Goal: Information Seeking & Learning: Learn about a topic

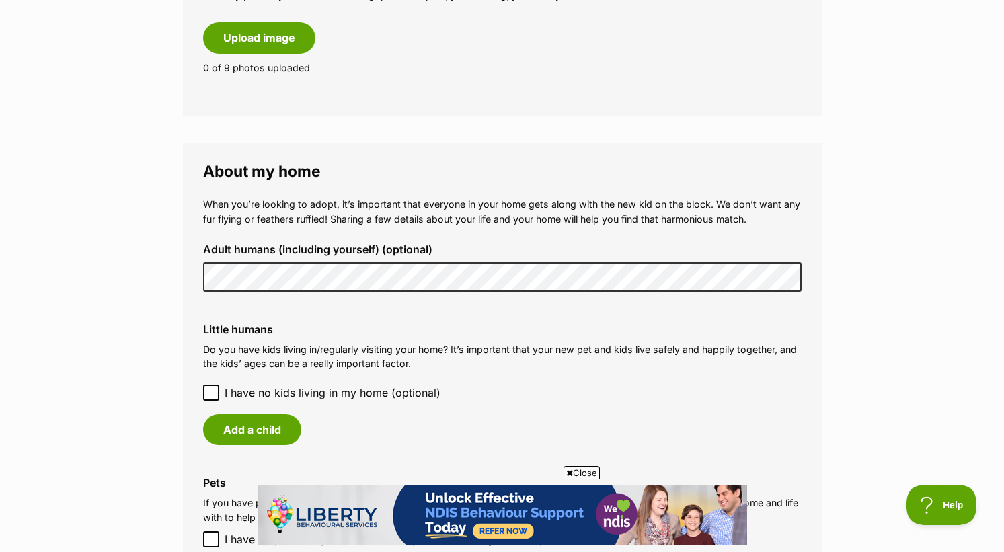
scroll to position [966, 0]
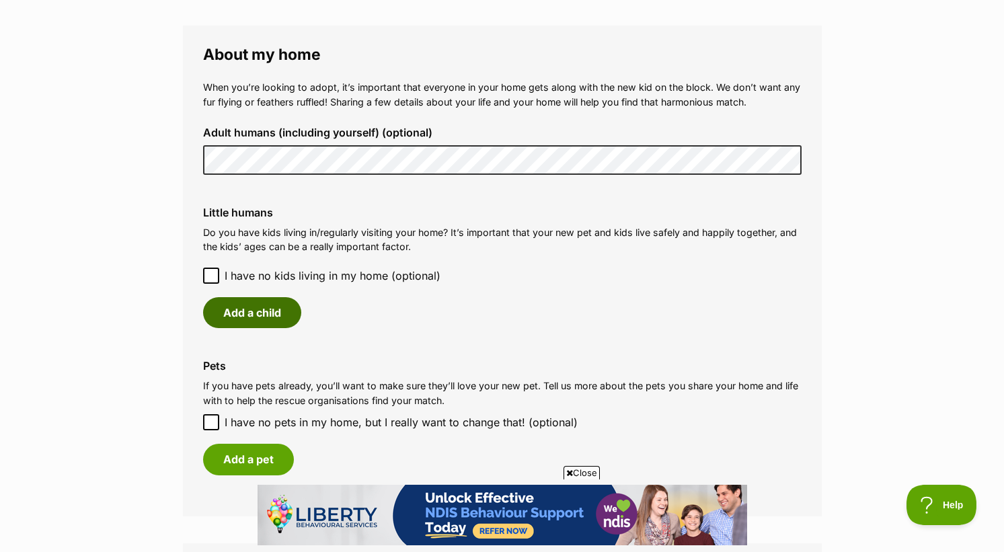
click at [246, 303] on button "Add a child" at bounding box center [252, 312] width 98 height 31
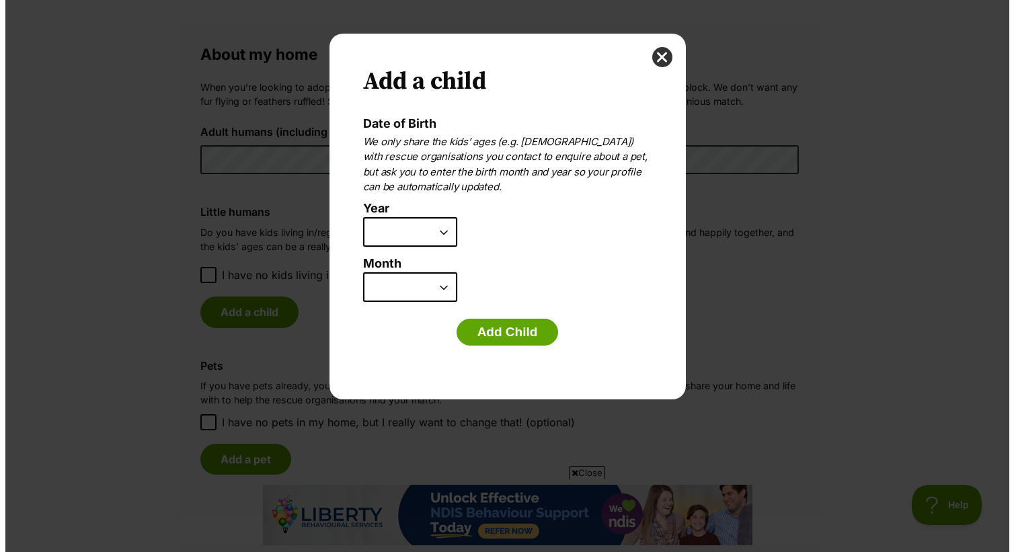
scroll to position [0, 0]
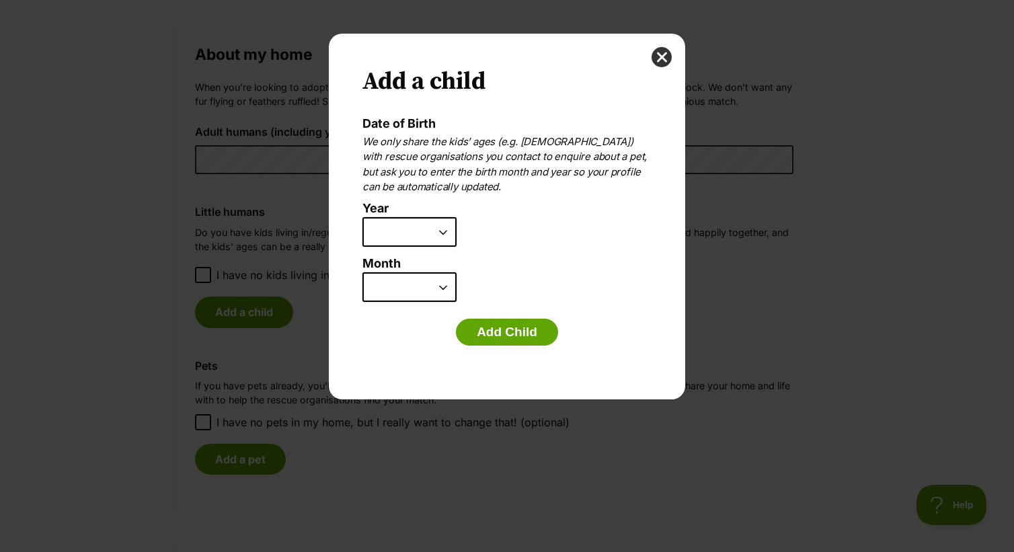
click at [404, 229] on select "2025 2024 2023 2022 2021 2020 2019 2018 2017 2016 2015 2014 2013 2012 2011 2010…" at bounding box center [410, 232] width 94 height 30
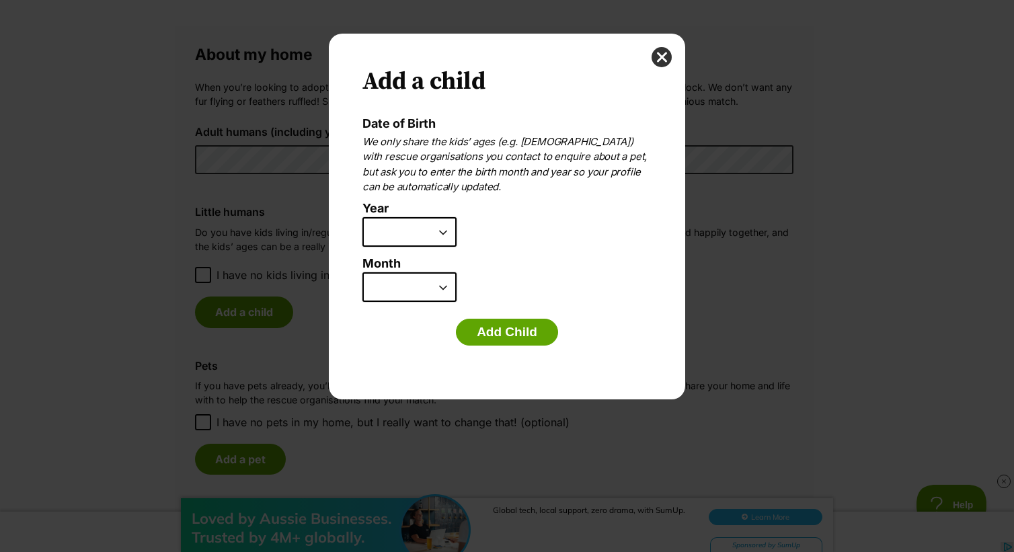
select select "2014"
click at [363, 217] on select "2025 2024 2023 2022 2021 2020 2019 2018 2017 2016 2015 2014 2013 2012 2011 2010…" at bounding box center [410, 232] width 94 height 30
click at [389, 287] on select "January February March April May June July August September October November De…" at bounding box center [410, 287] width 94 height 30
select select "1"
click at [363, 272] on select "January February March April May June July August September October November De…" at bounding box center [410, 287] width 94 height 30
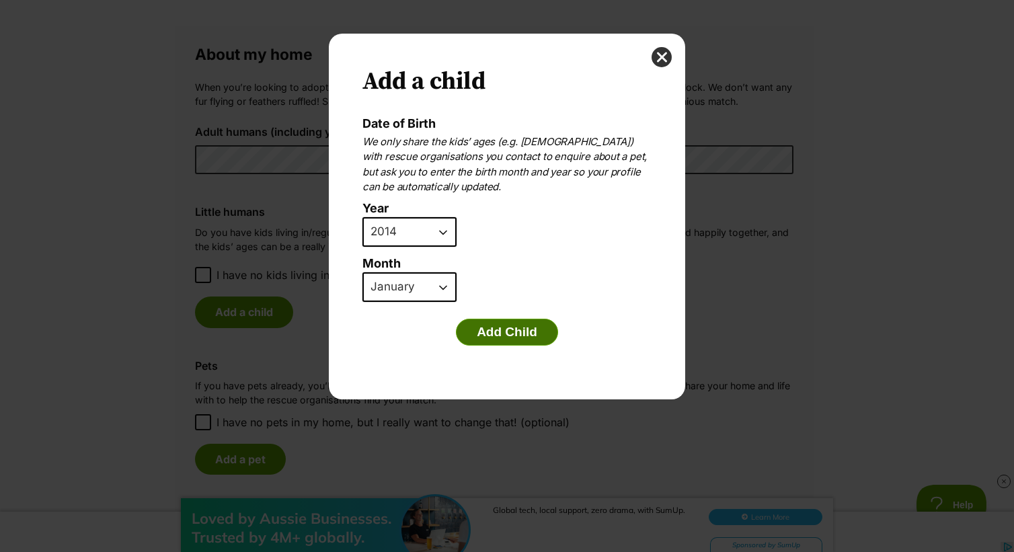
click at [508, 328] on button "Add Child" at bounding box center [507, 332] width 102 height 27
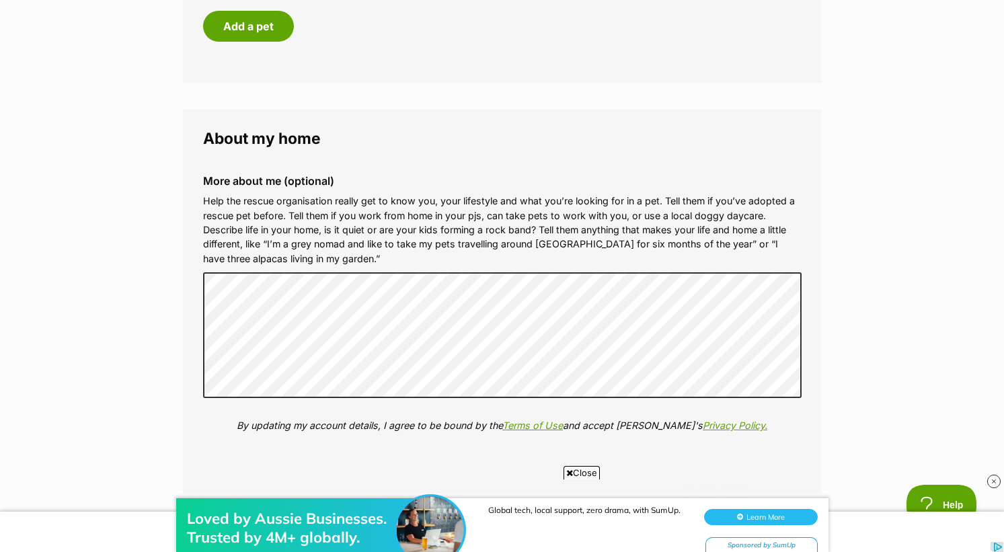
scroll to position [1398, 0]
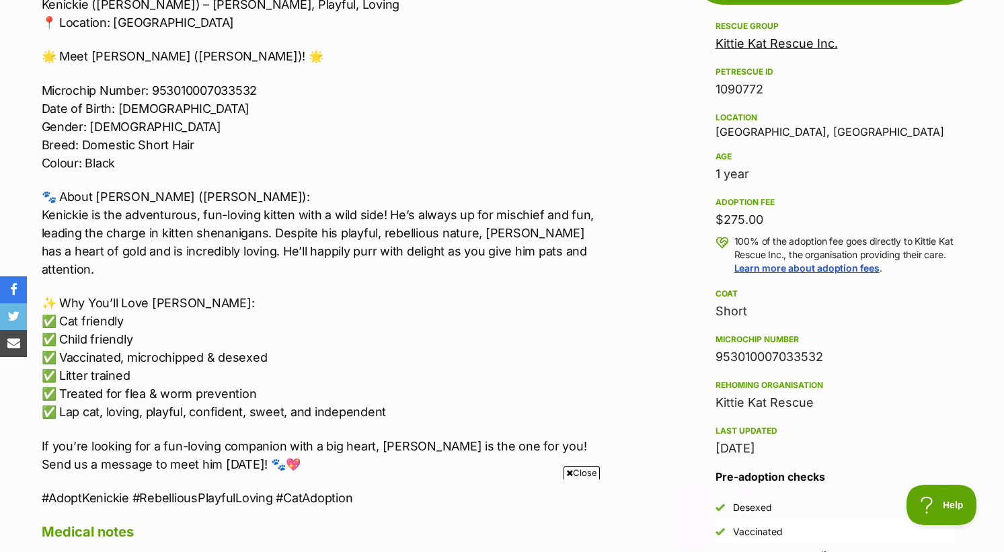
scroll to position [830, 0]
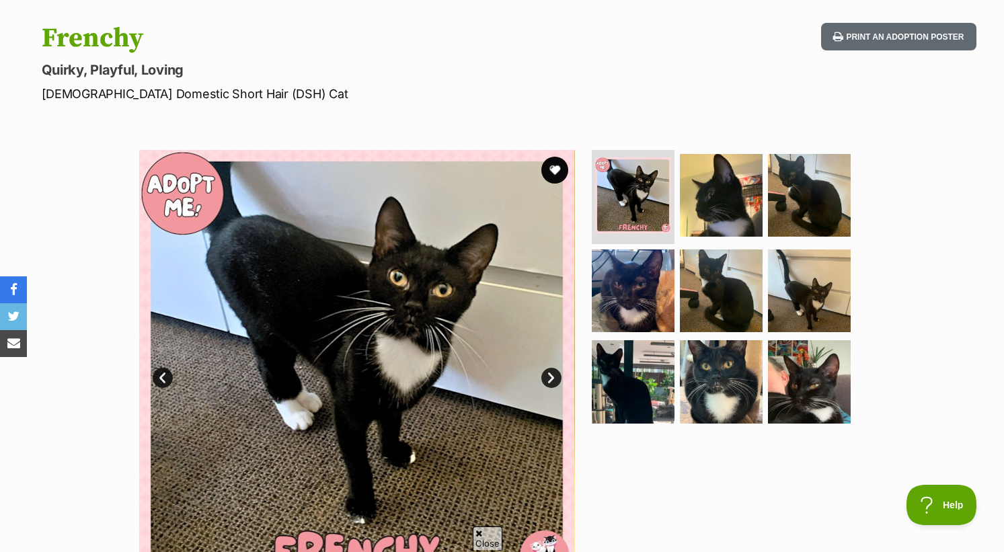
click at [546, 380] on link "Next" at bounding box center [551, 378] width 20 height 20
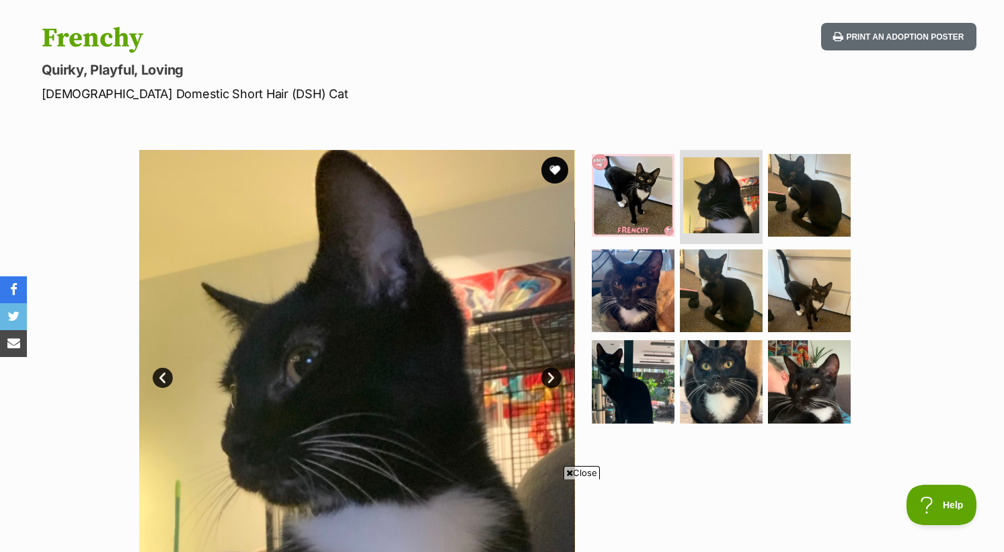
click at [546, 381] on link "Next" at bounding box center [551, 378] width 20 height 20
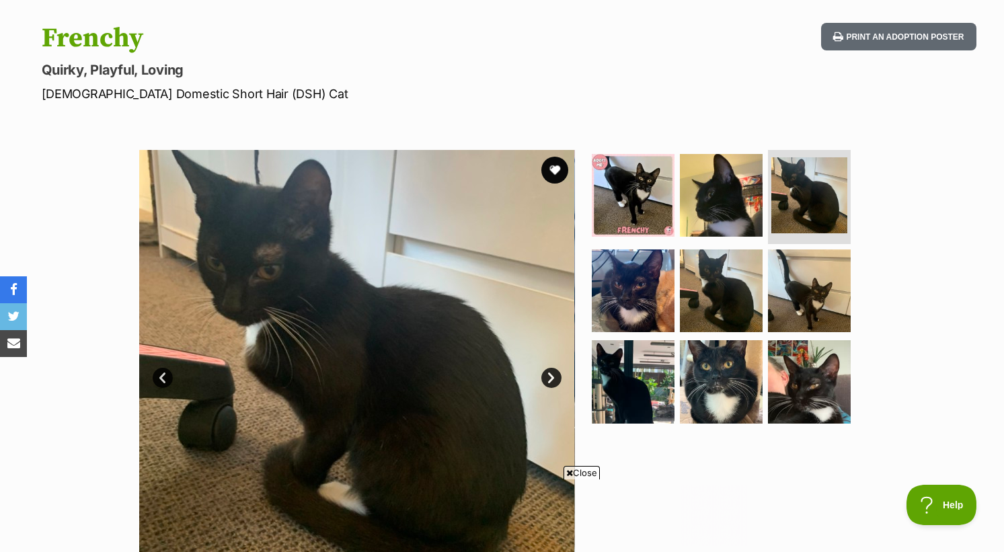
click at [546, 381] on link "Next" at bounding box center [551, 378] width 20 height 20
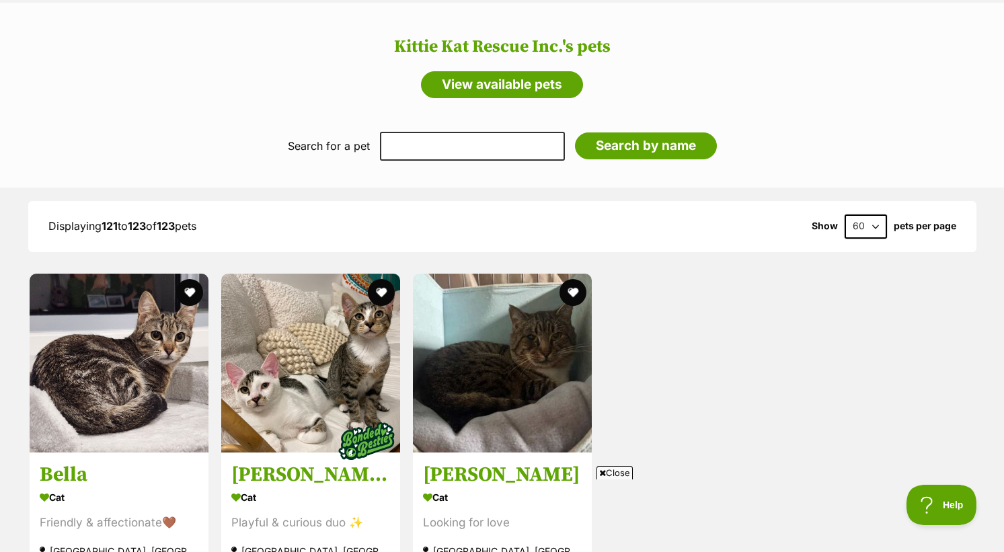
scroll to position [1344, 0]
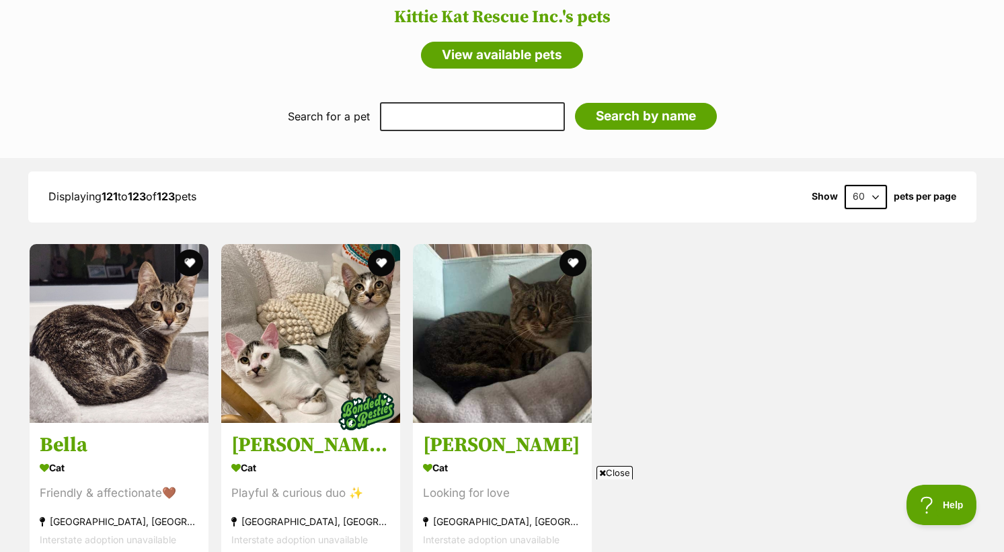
click at [617, 472] on span "Close" at bounding box center [615, 472] width 36 height 13
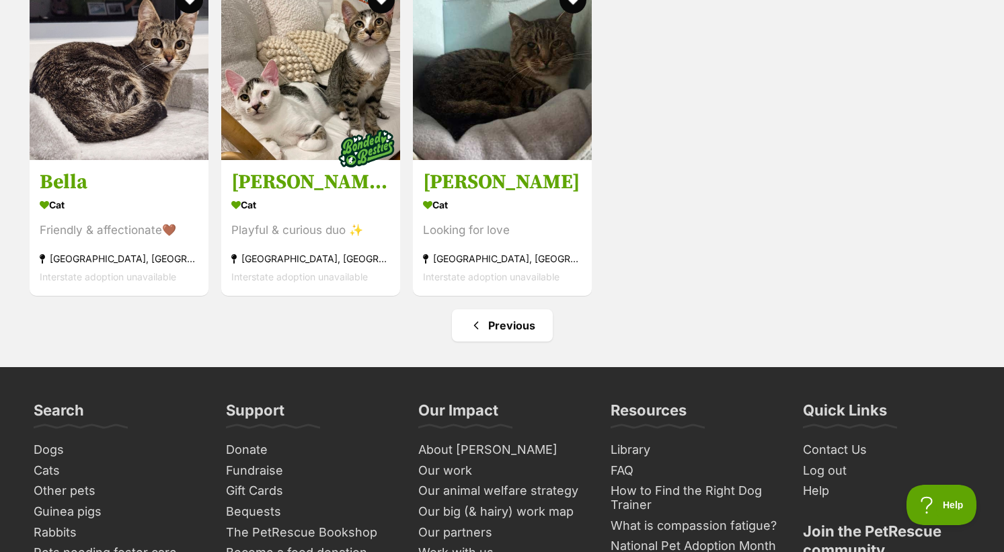
scroll to position [1610, 0]
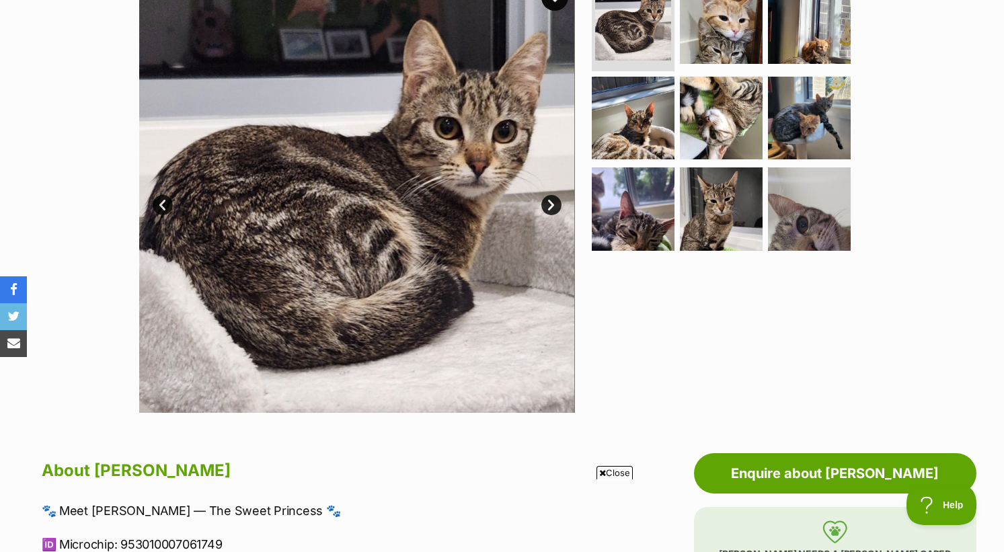
scroll to position [182, 0]
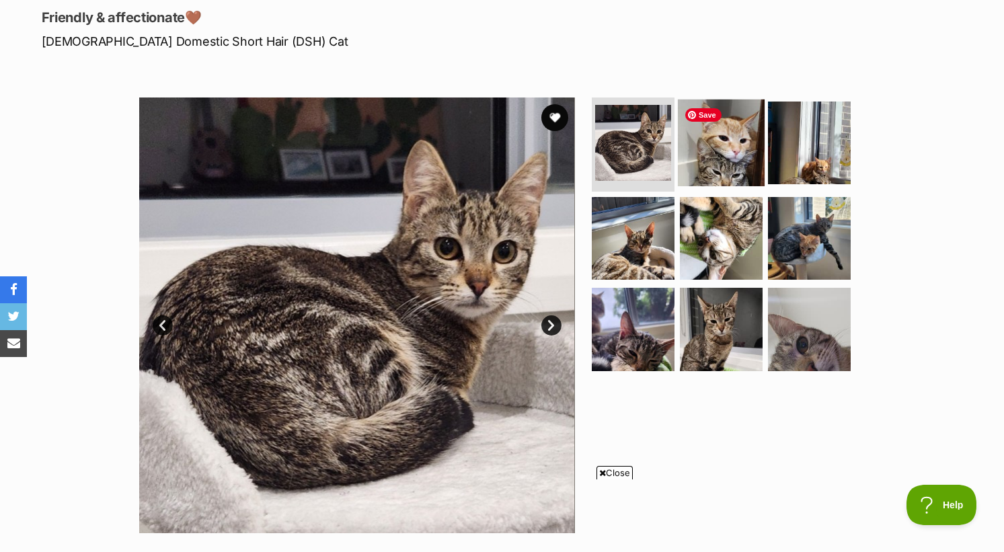
click at [712, 143] on img at bounding box center [721, 143] width 87 height 87
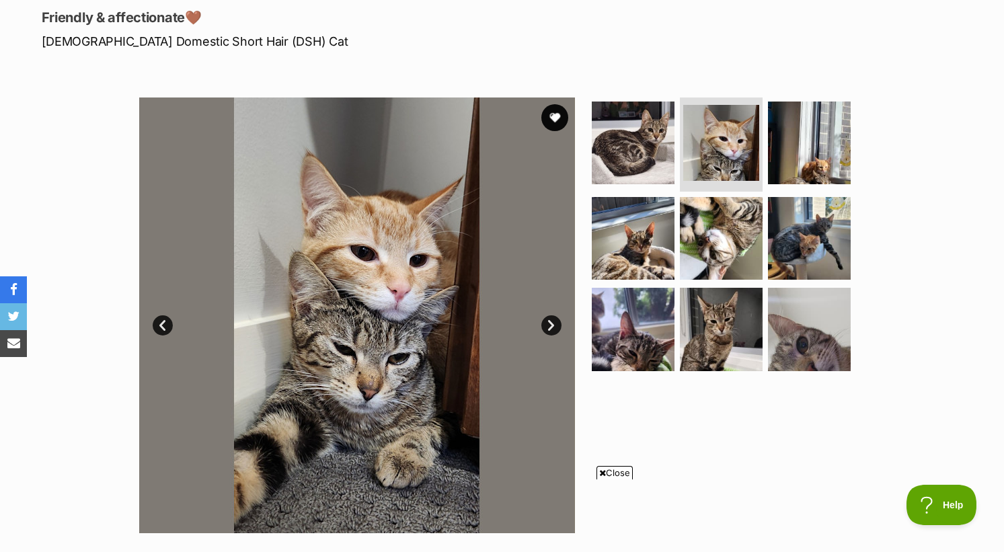
scroll to position [0, 0]
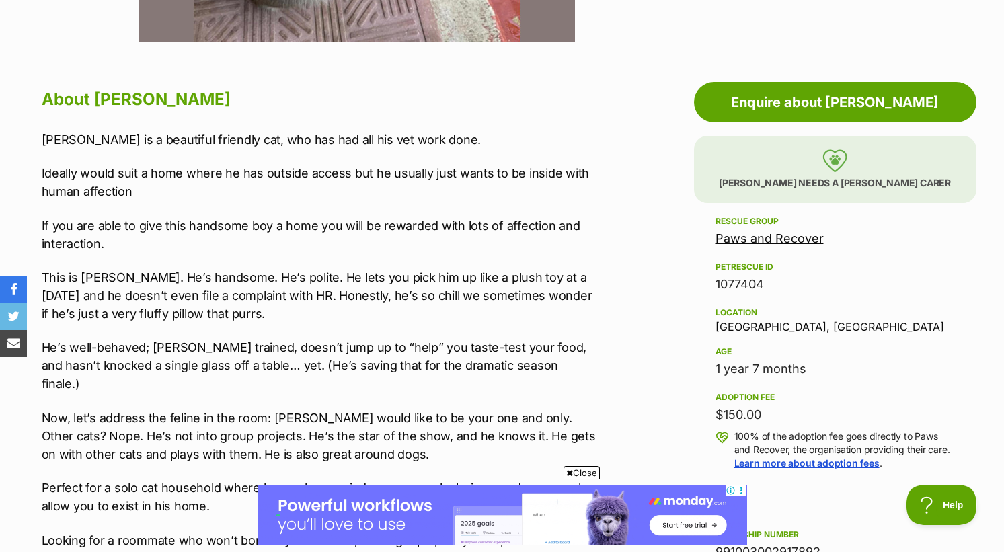
scroll to position [739, 0]
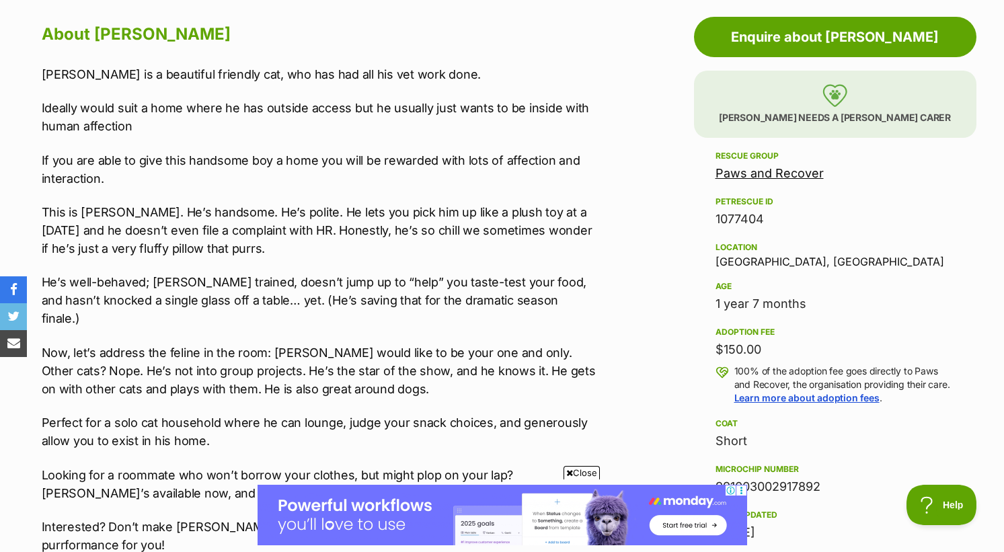
click at [578, 475] on span "Close" at bounding box center [582, 472] width 36 height 13
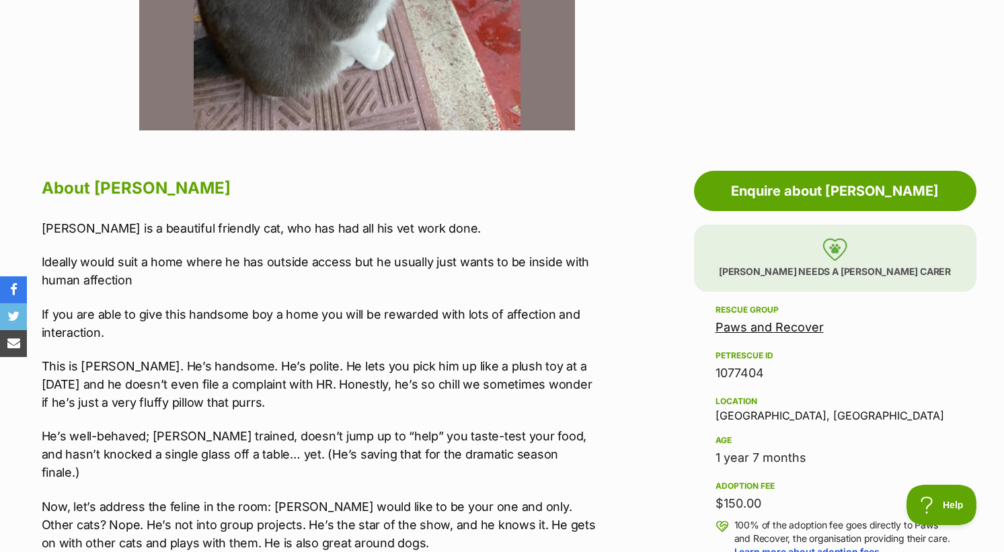
scroll to position [143, 0]
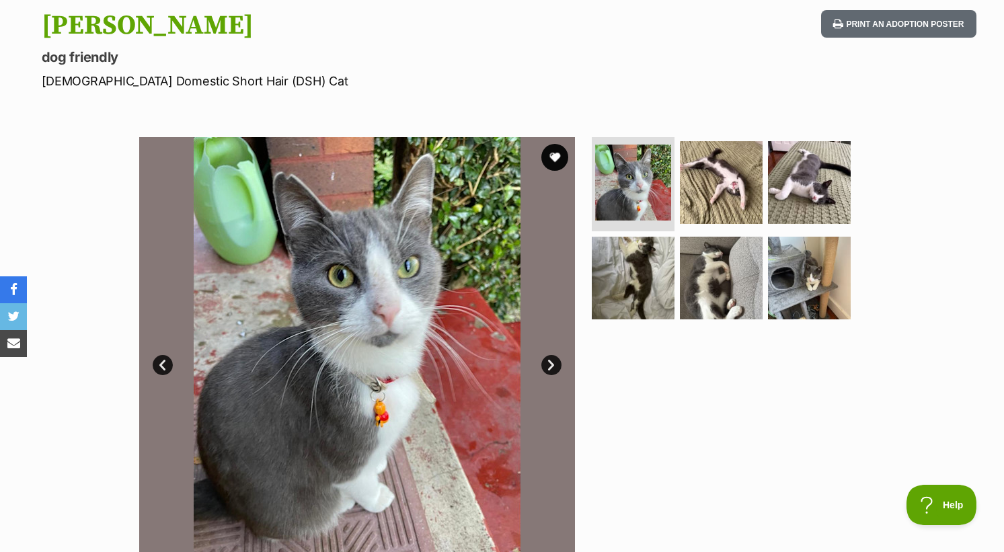
click at [546, 362] on link "Next" at bounding box center [551, 365] width 20 height 20
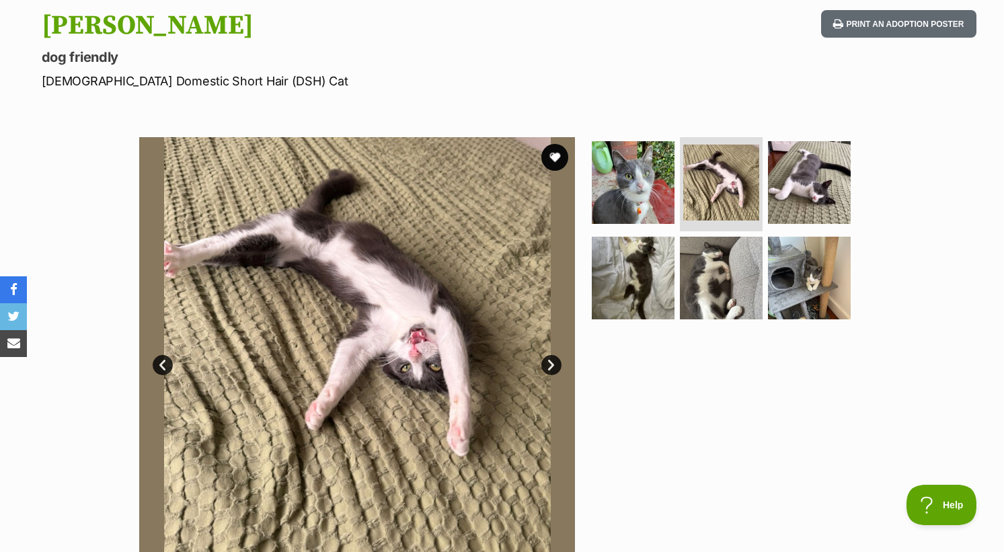
click at [543, 362] on link "Next" at bounding box center [551, 365] width 20 height 20
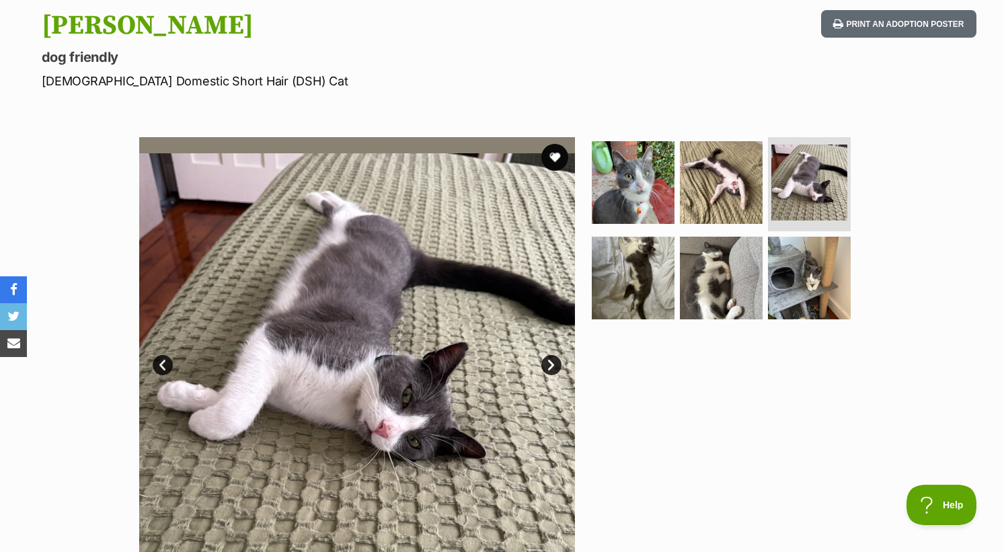
click at [547, 367] on link "Next" at bounding box center [551, 365] width 20 height 20
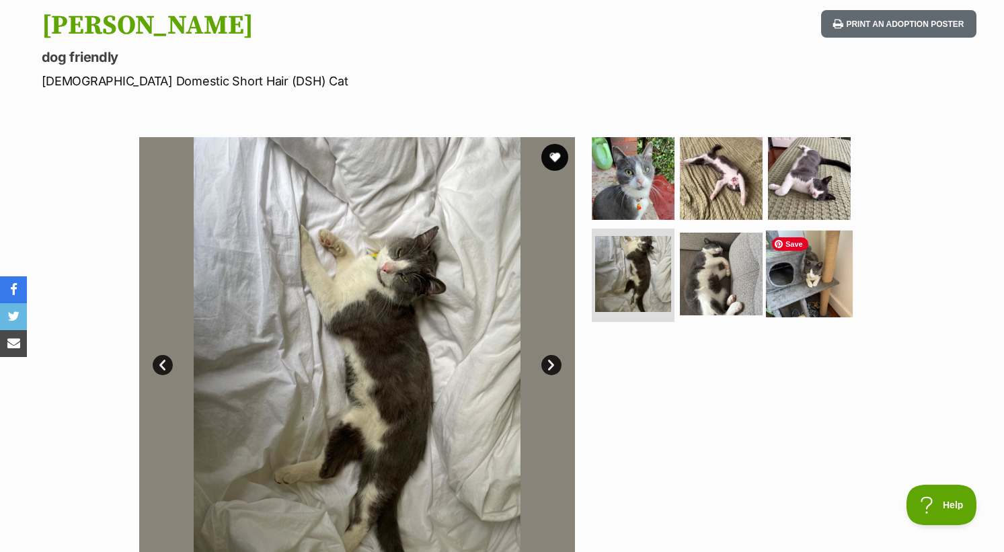
click at [811, 270] on img at bounding box center [809, 273] width 87 height 87
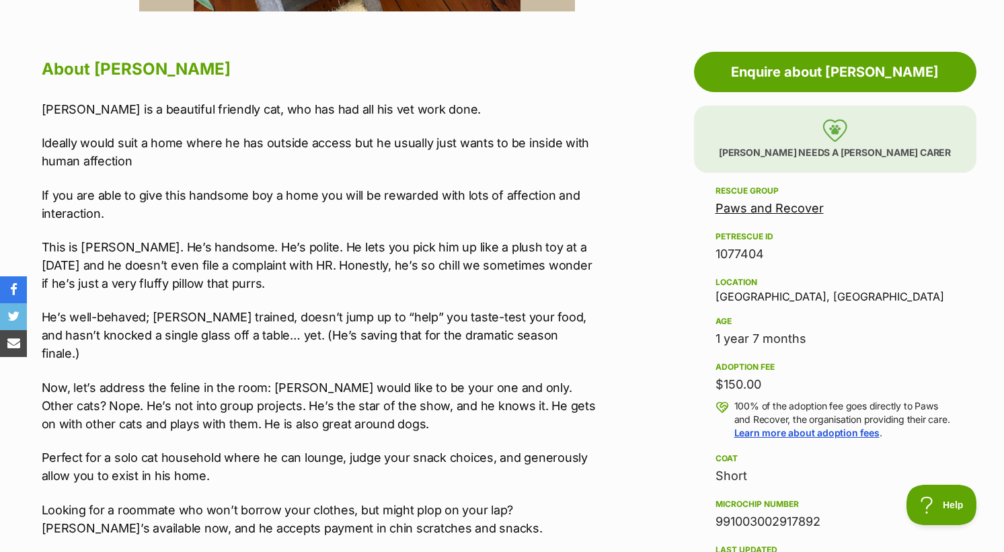
scroll to position [0, 0]
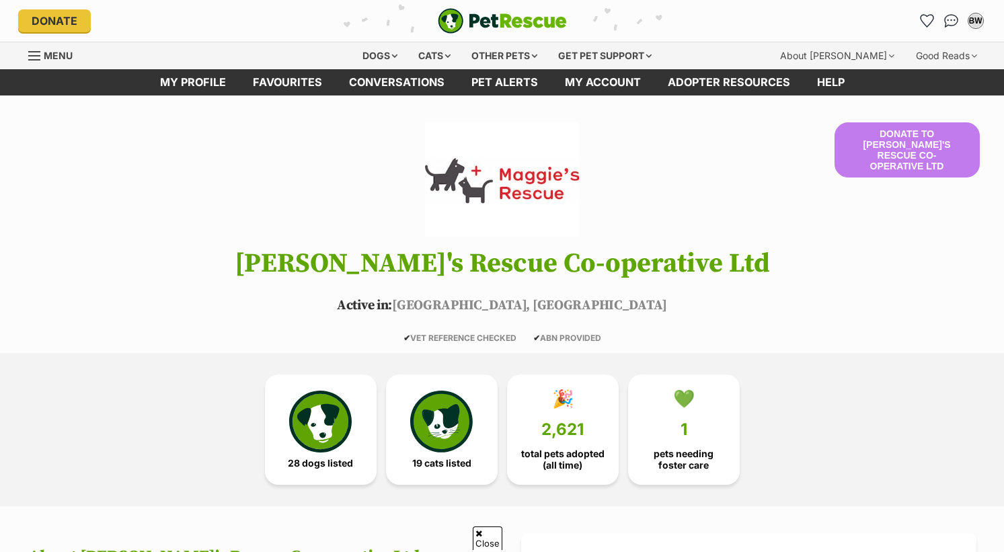
click at [336, 391] on img at bounding box center [320, 422] width 62 height 62
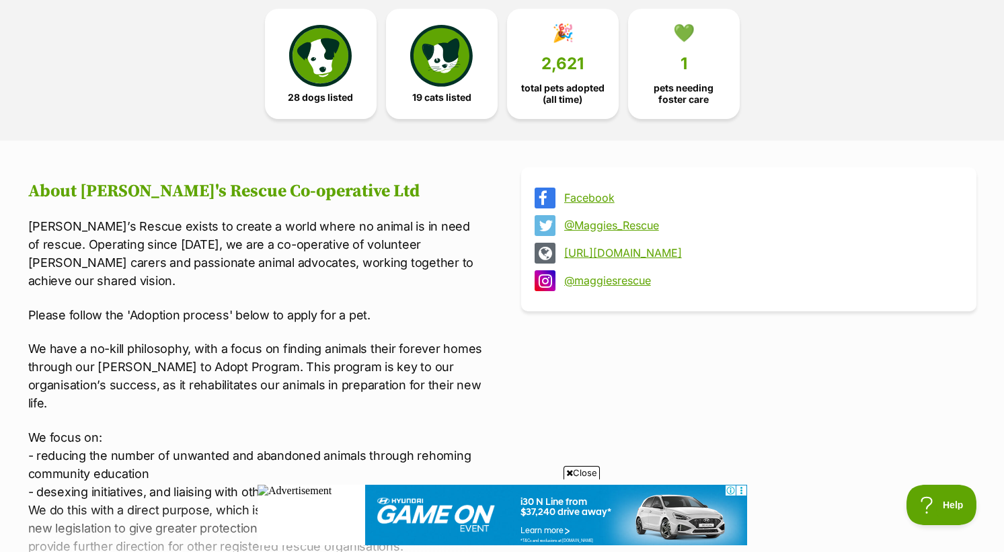
scroll to position [187, 0]
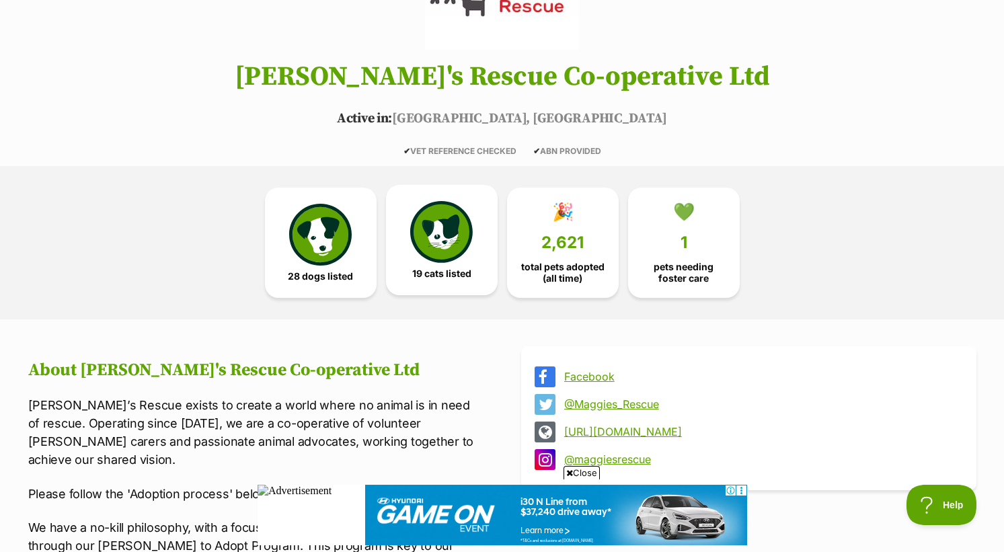
click at [434, 263] on img at bounding box center [441, 232] width 62 height 62
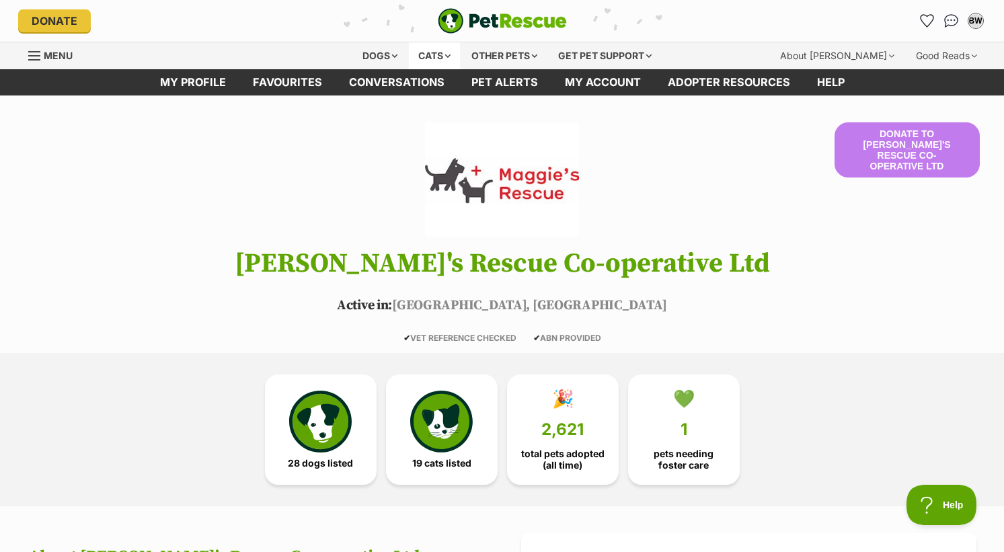
click at [434, 56] on div "Cats" at bounding box center [434, 55] width 51 height 27
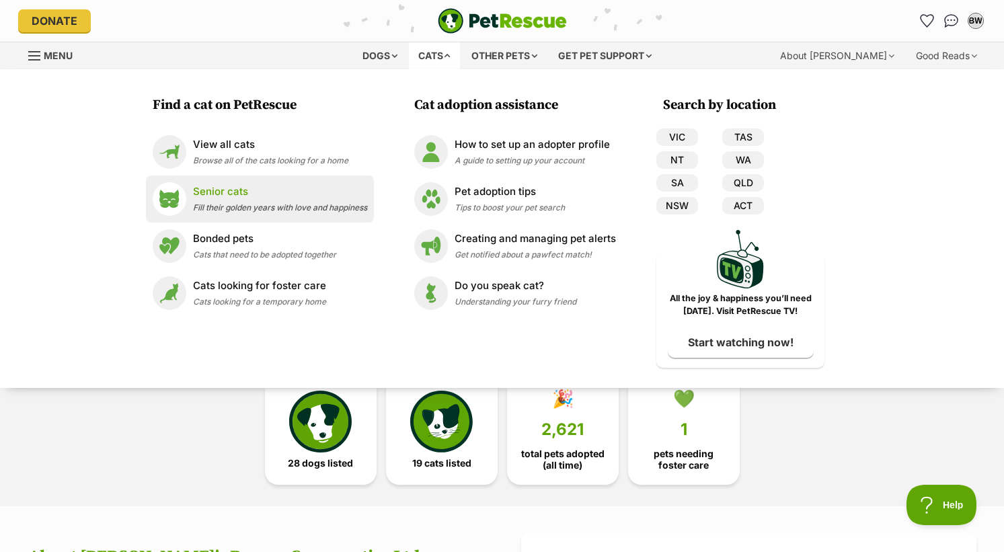
click at [243, 199] on div "Senior cats Fill their golden years with love and happiness" at bounding box center [280, 198] width 174 height 29
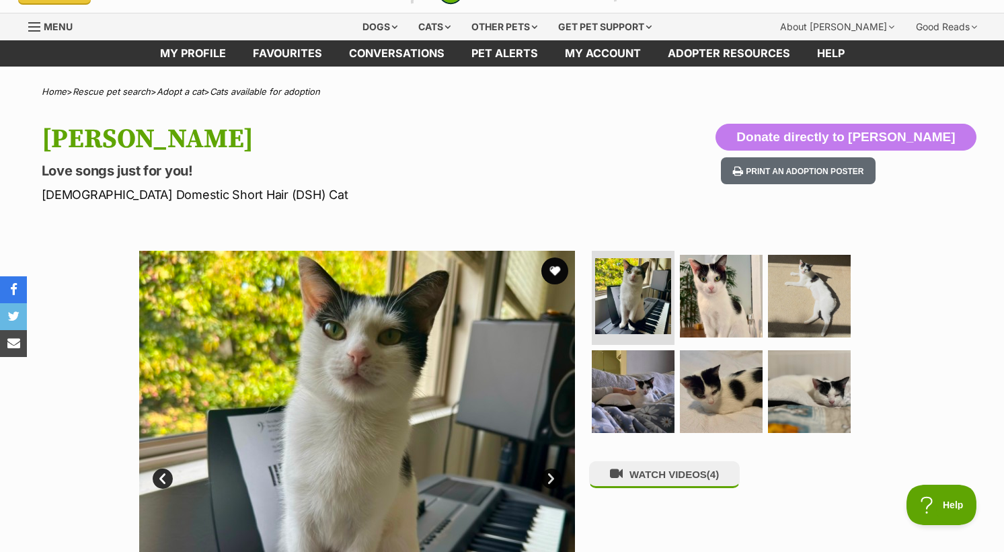
click at [552, 481] on link "Next" at bounding box center [551, 479] width 20 height 20
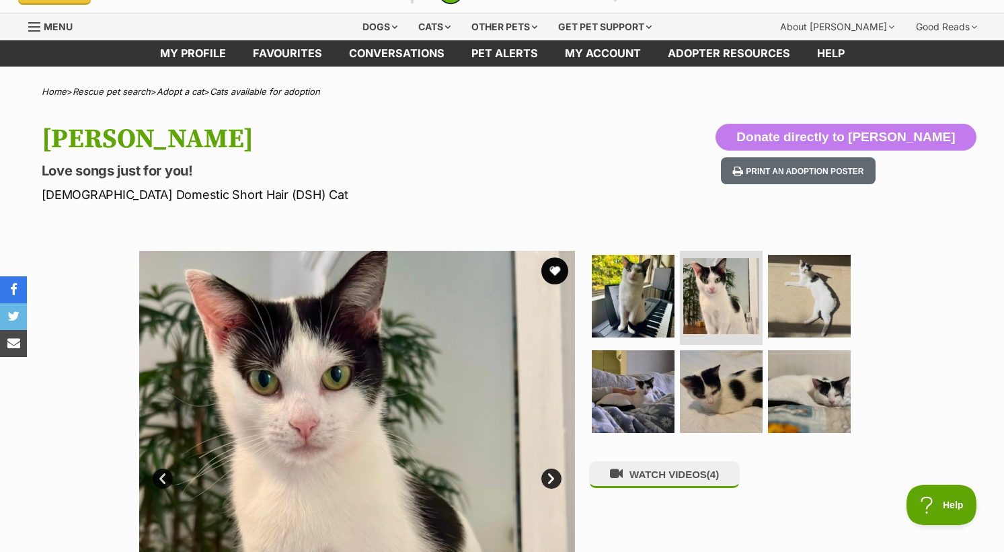
click at [552, 481] on link "Next" at bounding box center [551, 479] width 20 height 20
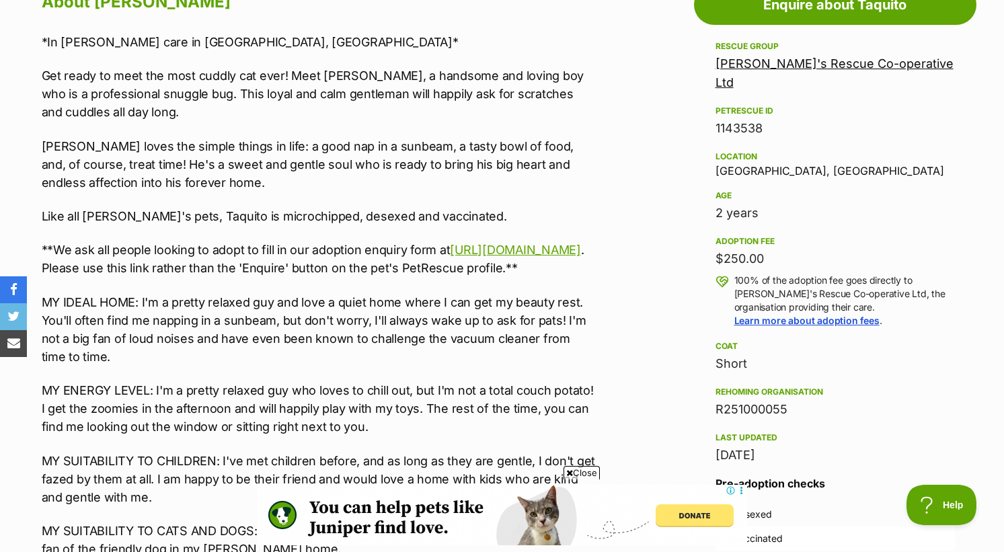
scroll to position [867, 0]
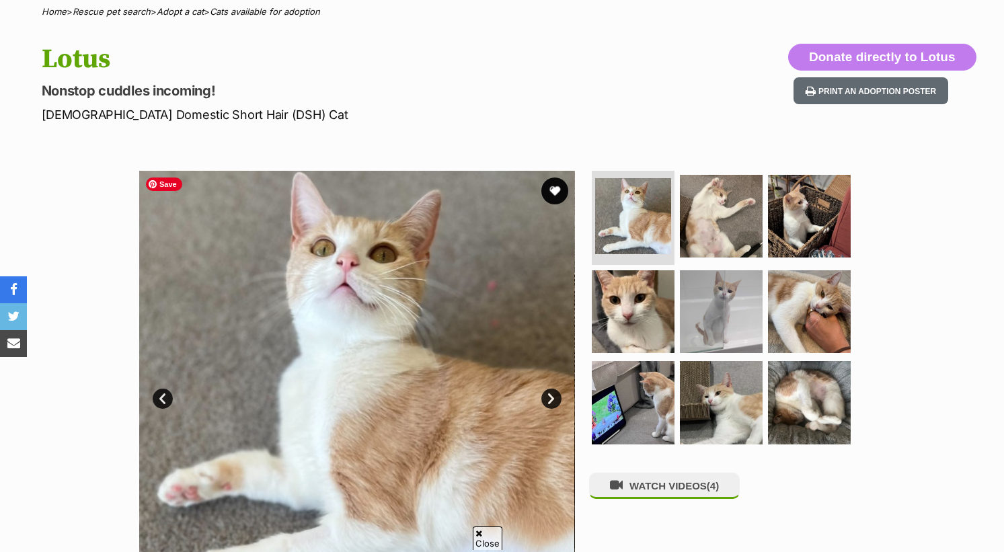
scroll to position [184, 0]
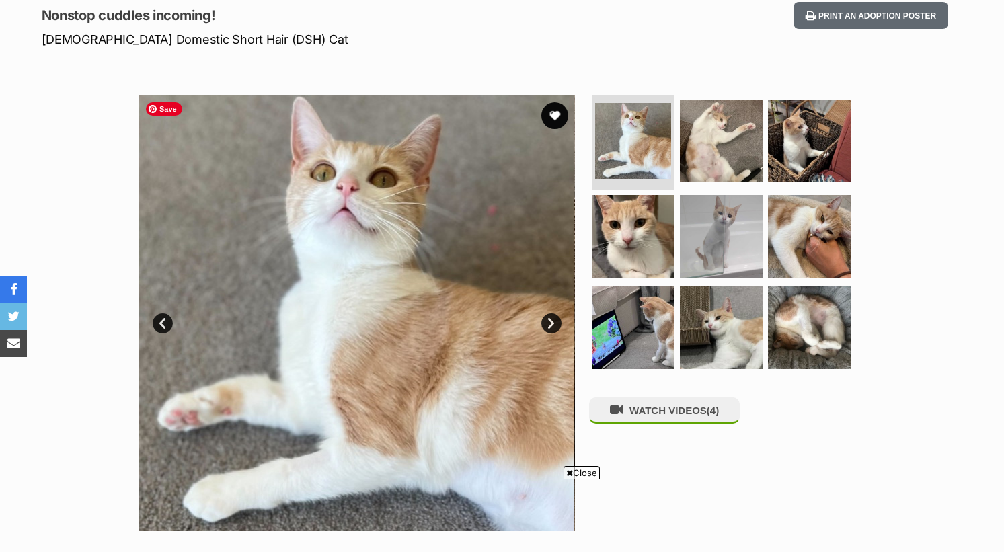
click at [554, 326] on link "Next" at bounding box center [551, 323] width 20 height 20
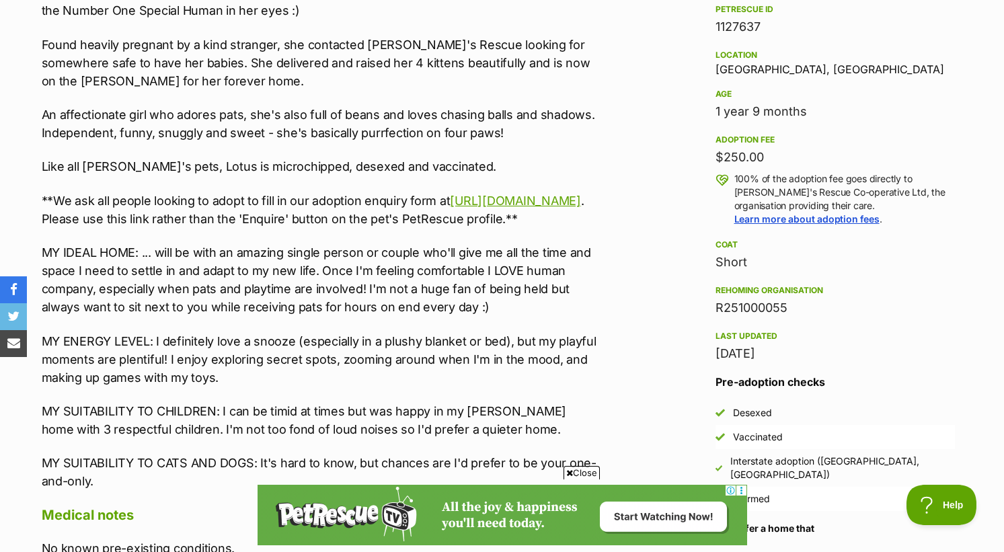
scroll to position [906, 0]
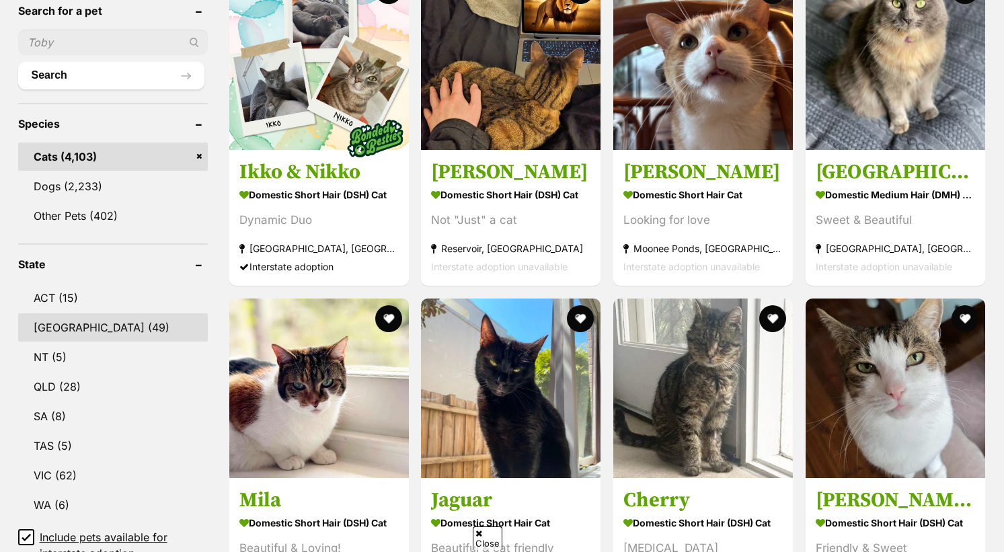
click at [73, 326] on link "[GEOGRAPHIC_DATA] (49)" at bounding box center [113, 327] width 190 height 28
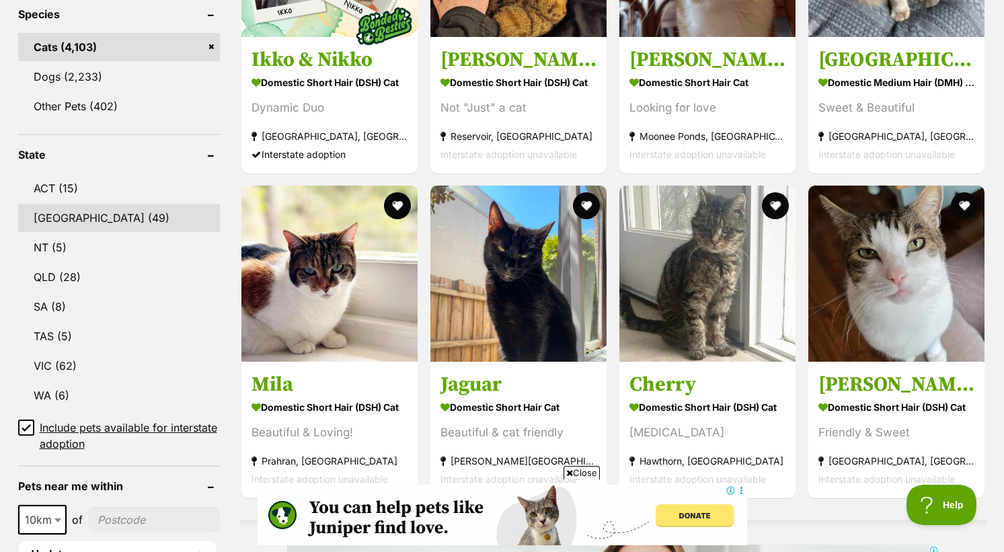
click at [69, 220] on link "[GEOGRAPHIC_DATA] (49)" at bounding box center [119, 218] width 202 height 28
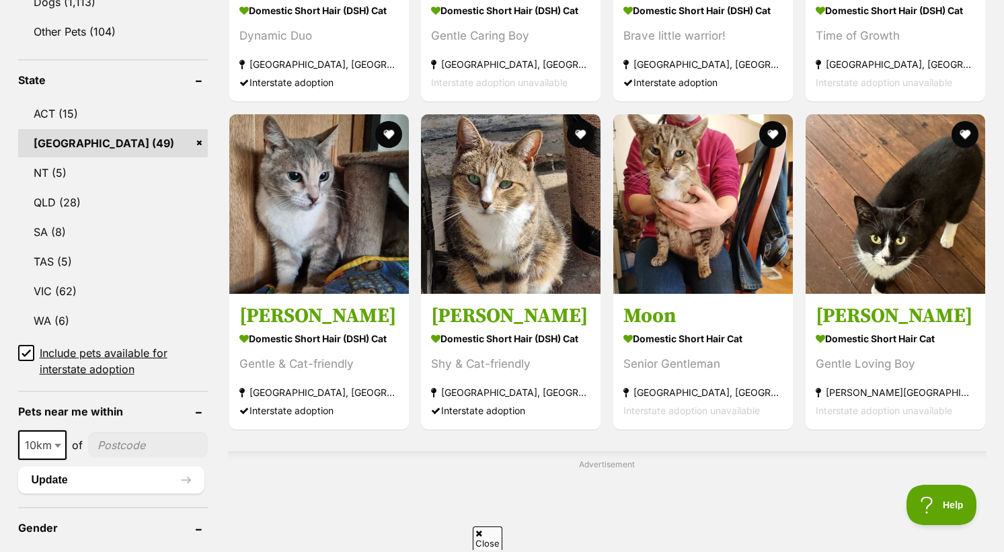
click at [132, 448] on input"] "postcode" at bounding box center [148, 446] width 120 height 26
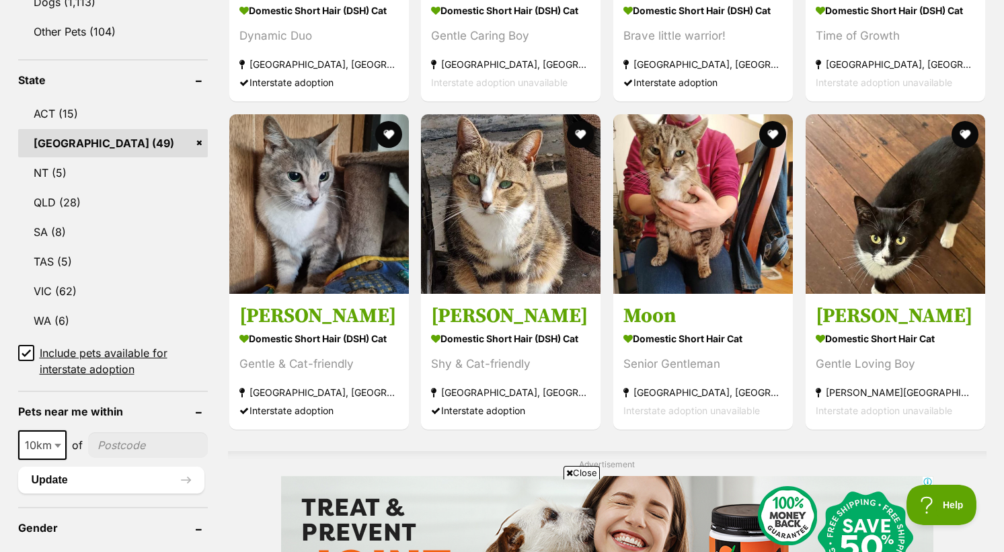
type input"] "2038"
click at [56, 448] on b at bounding box center [57, 446] width 7 height 4
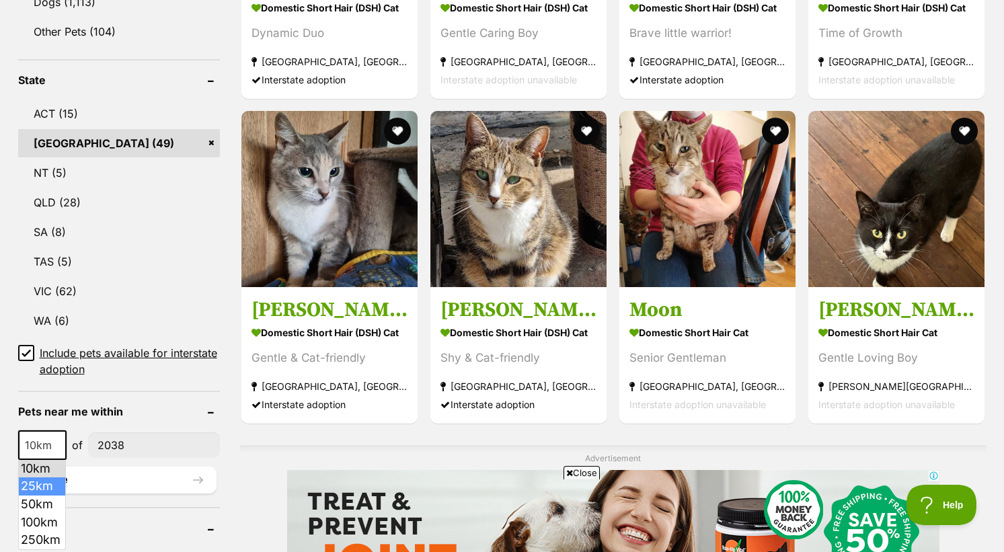
select select "25"
click at [83, 487] on button "Update" at bounding box center [117, 480] width 198 height 27
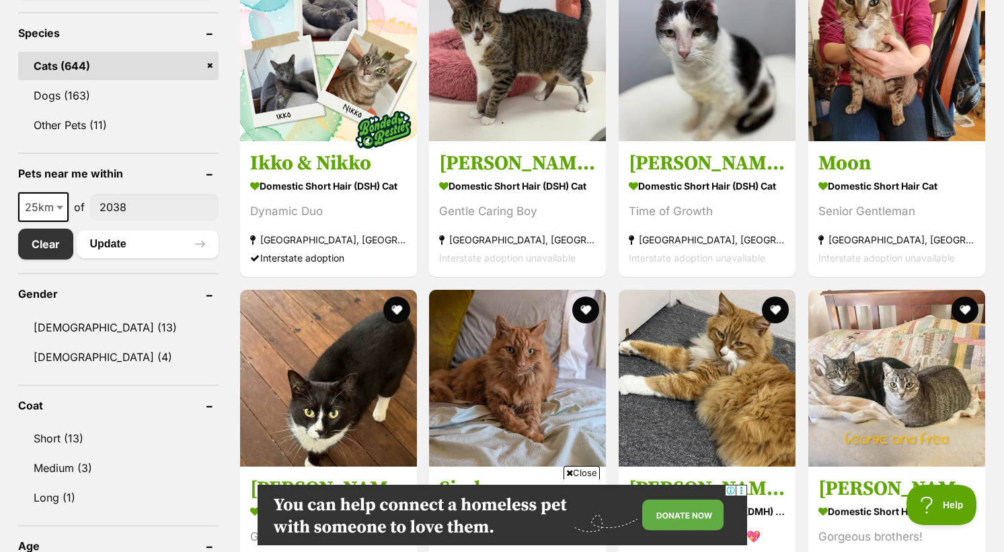
scroll to position [497, 0]
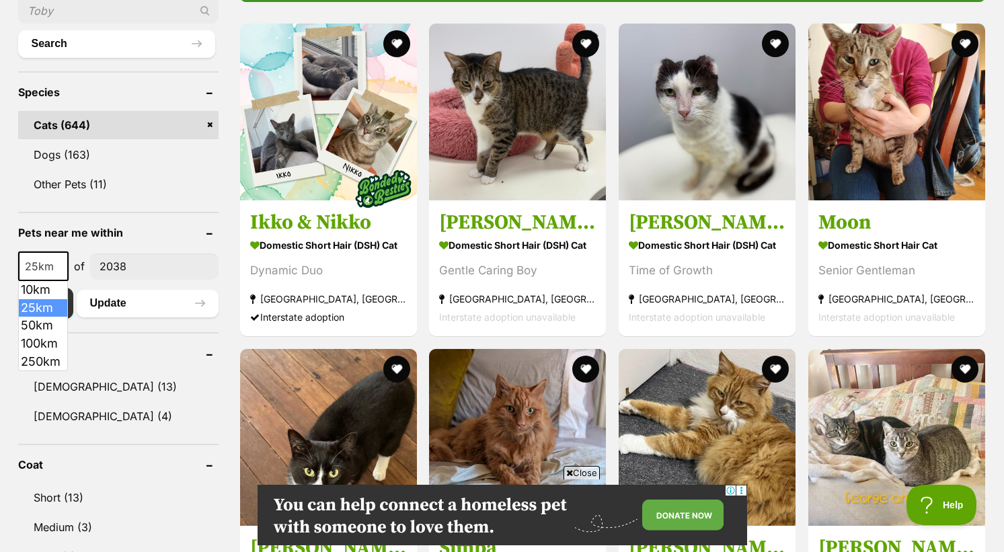
click at [59, 266] on b at bounding box center [60, 267] width 7 height 4
select select "50"
click at [106, 315] on button "Update" at bounding box center [148, 303] width 142 height 27
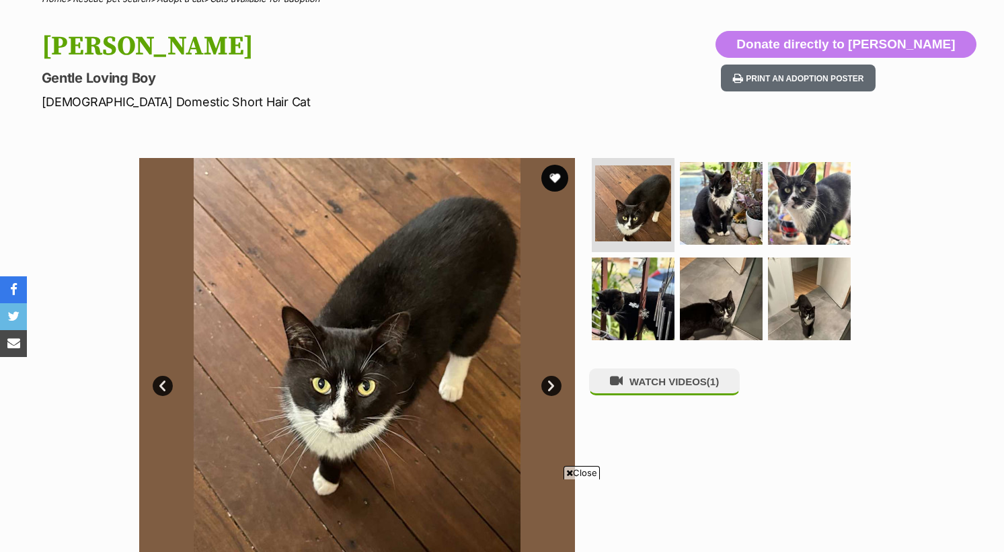
scroll to position [233, 0]
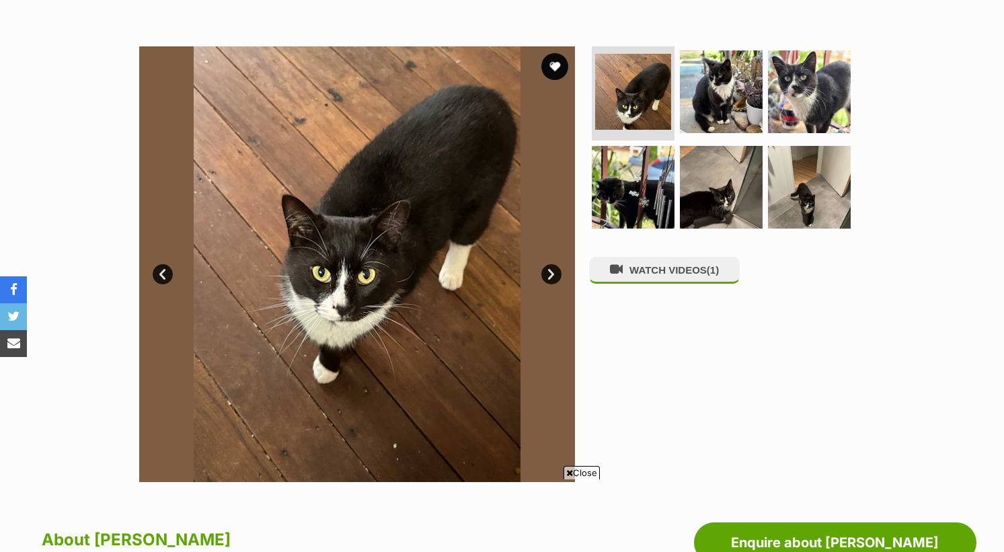
click at [552, 269] on link "Next" at bounding box center [551, 274] width 20 height 20
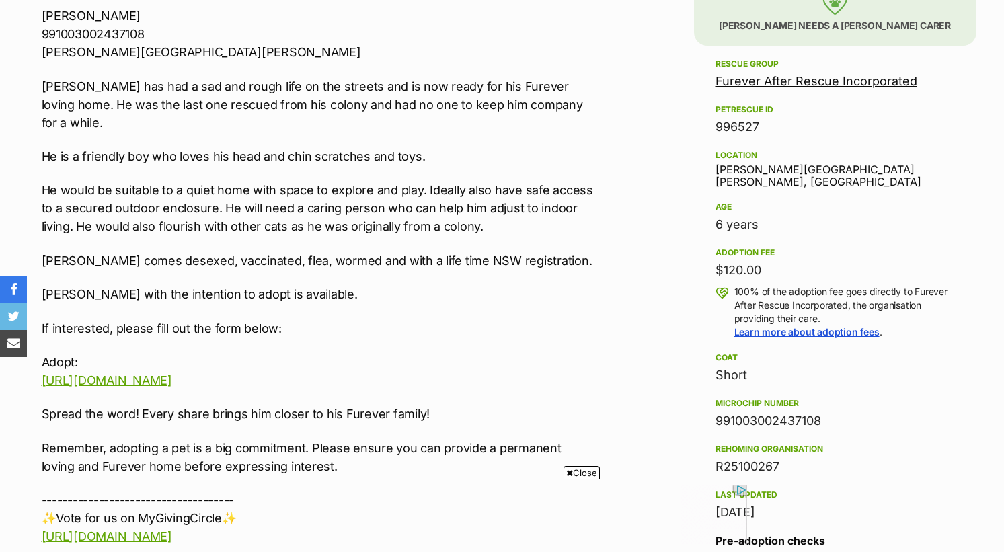
scroll to position [613, 0]
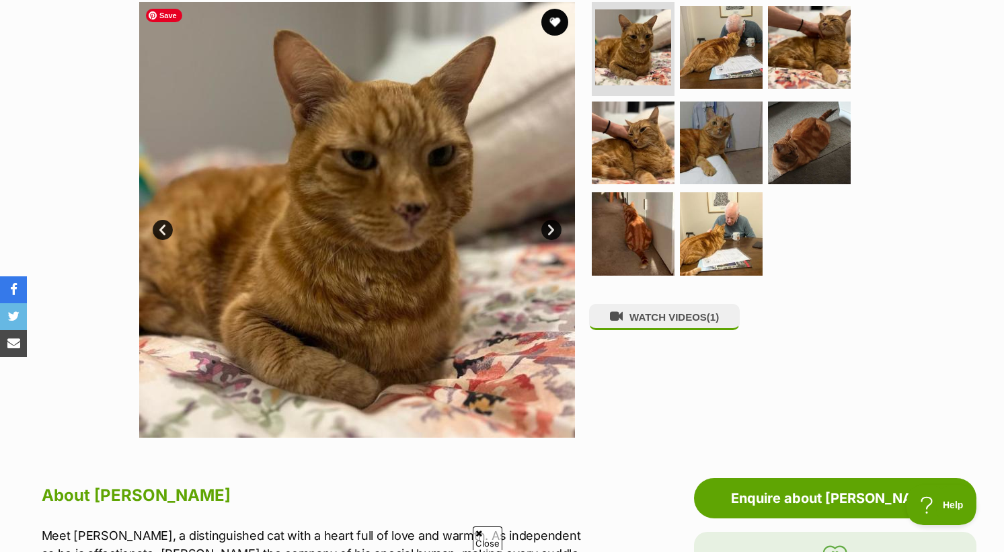
scroll to position [275, 0]
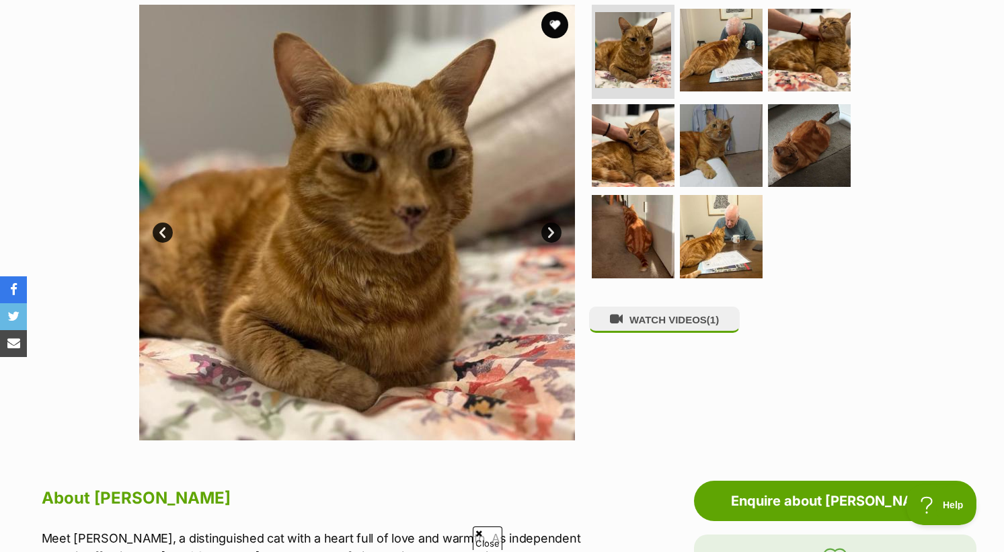
click at [554, 228] on link "Next" at bounding box center [551, 233] width 20 height 20
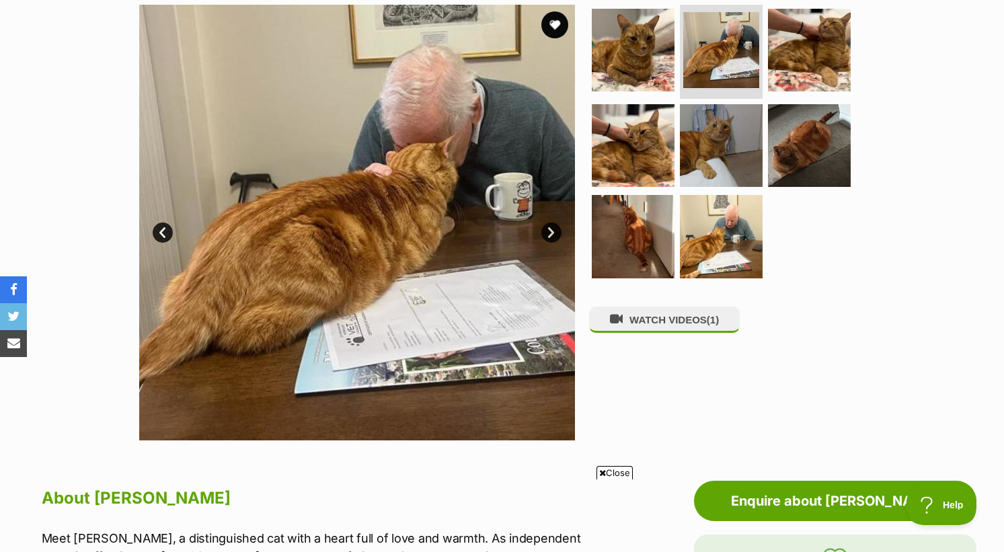
click at [554, 228] on link "Next" at bounding box center [551, 233] width 20 height 20
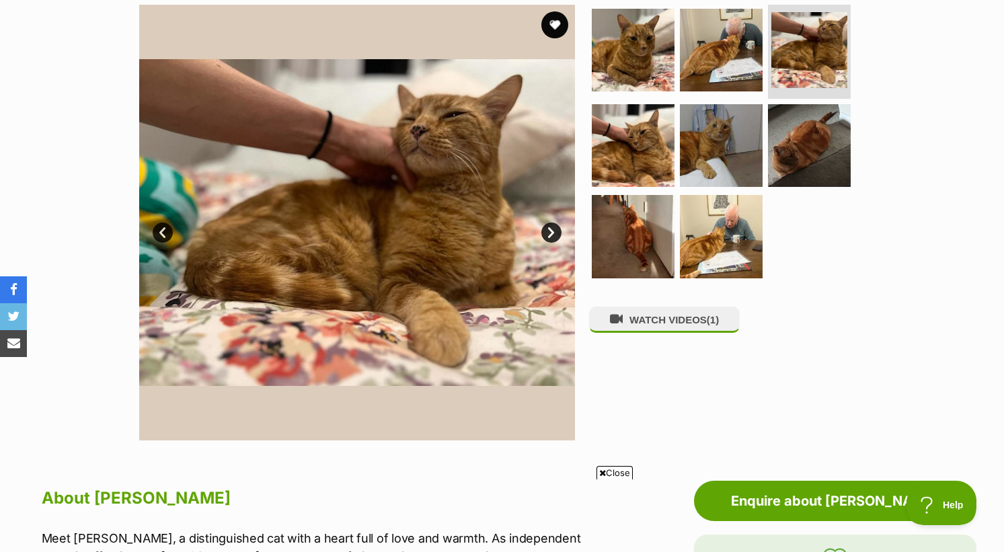
click at [554, 228] on link "Next" at bounding box center [551, 233] width 20 height 20
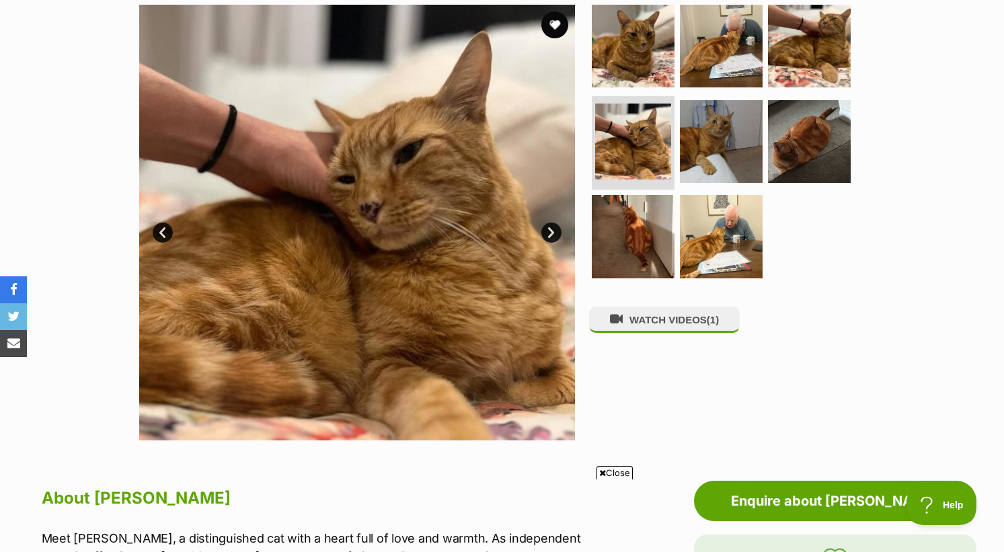
click at [554, 228] on link "Next" at bounding box center [551, 233] width 20 height 20
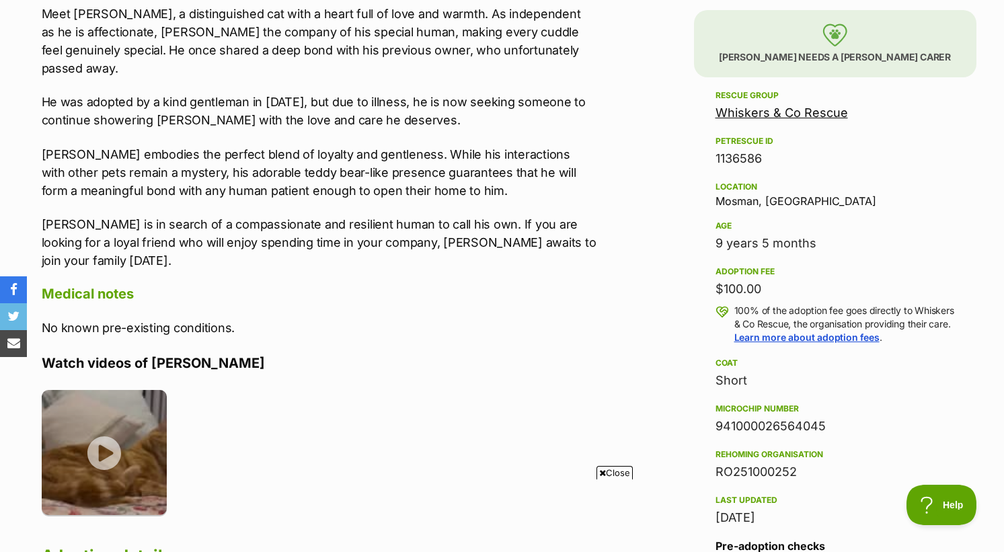
scroll to position [819, 0]
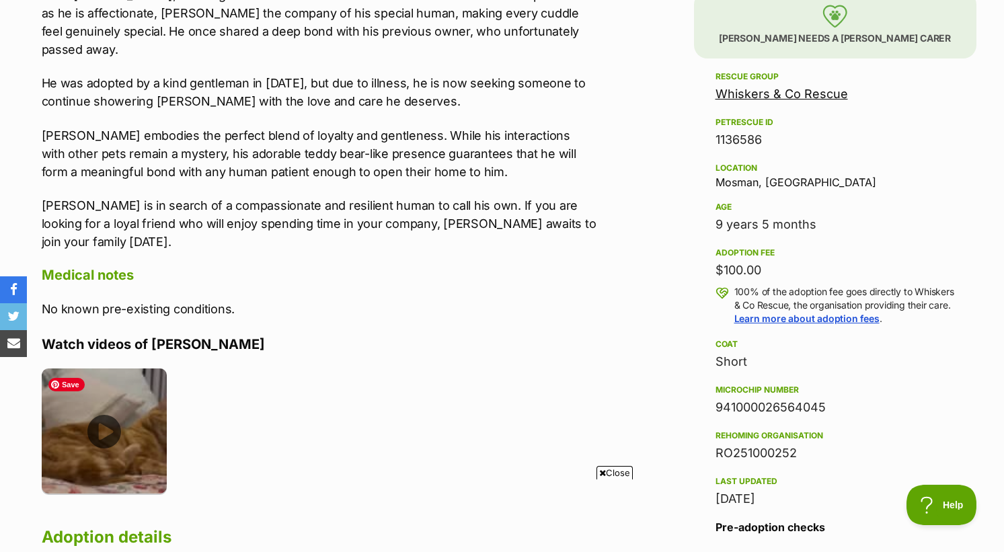
click at [112, 428] on img at bounding box center [105, 432] width 126 height 126
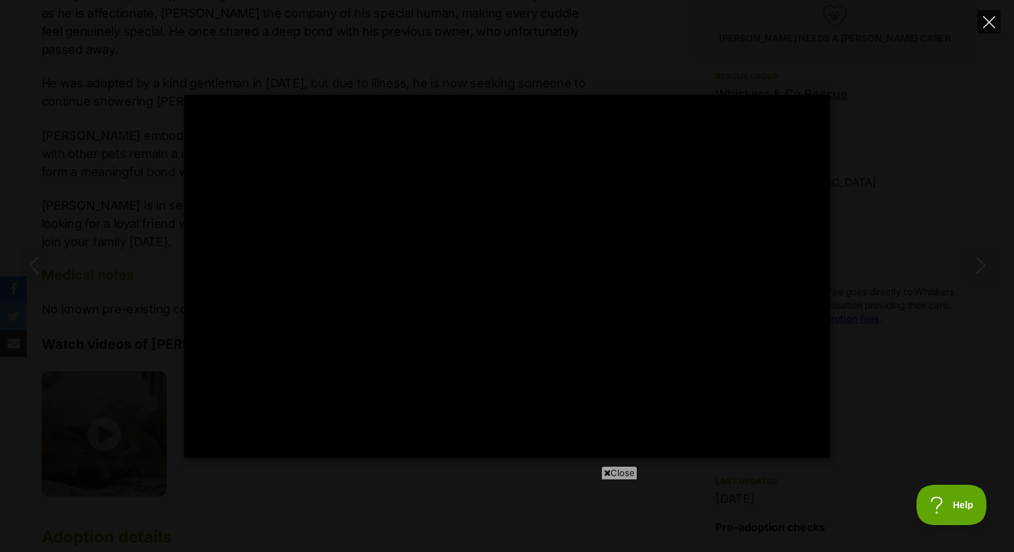
click at [989, 20] on icon "Close" at bounding box center [989, 22] width 12 height 12
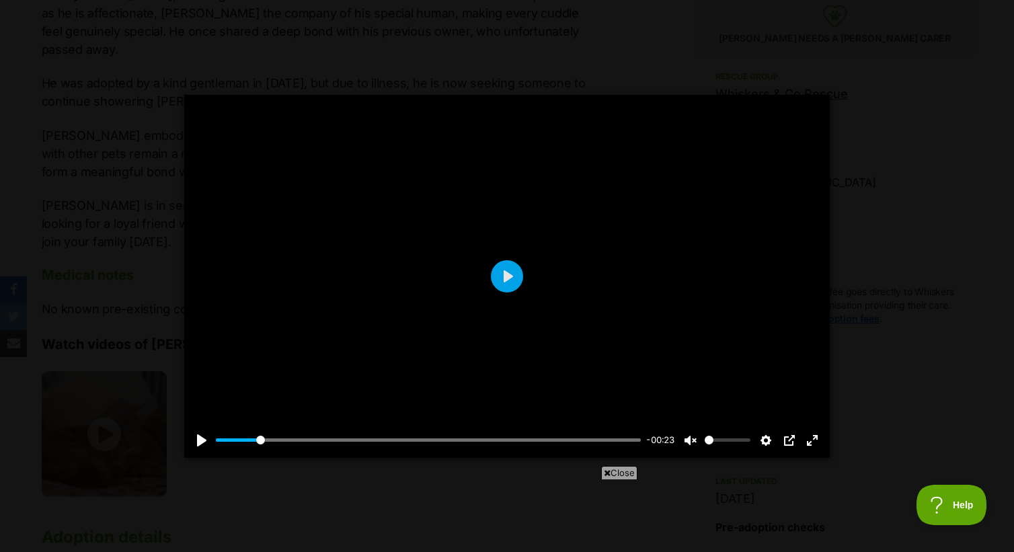
type input "10.62"
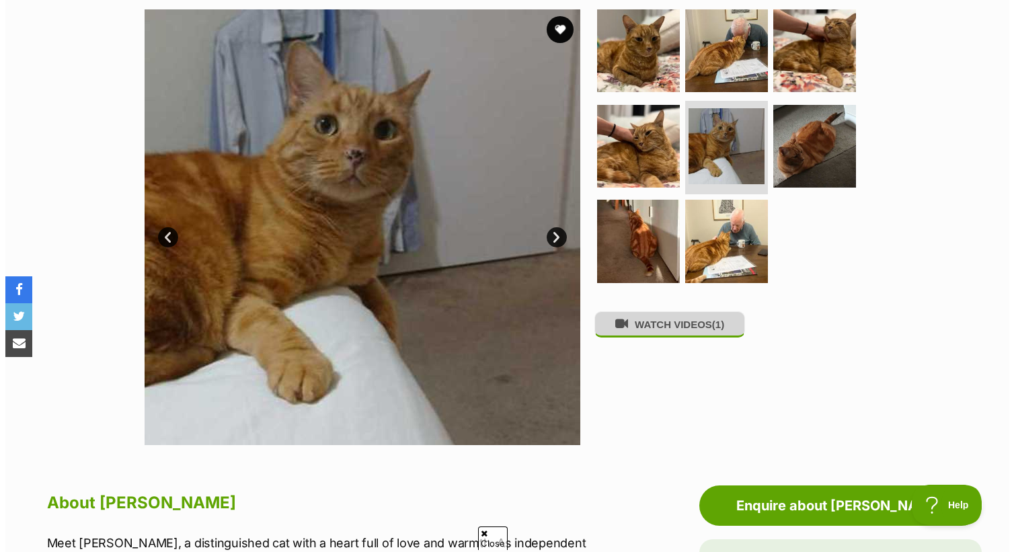
scroll to position [0, 0]
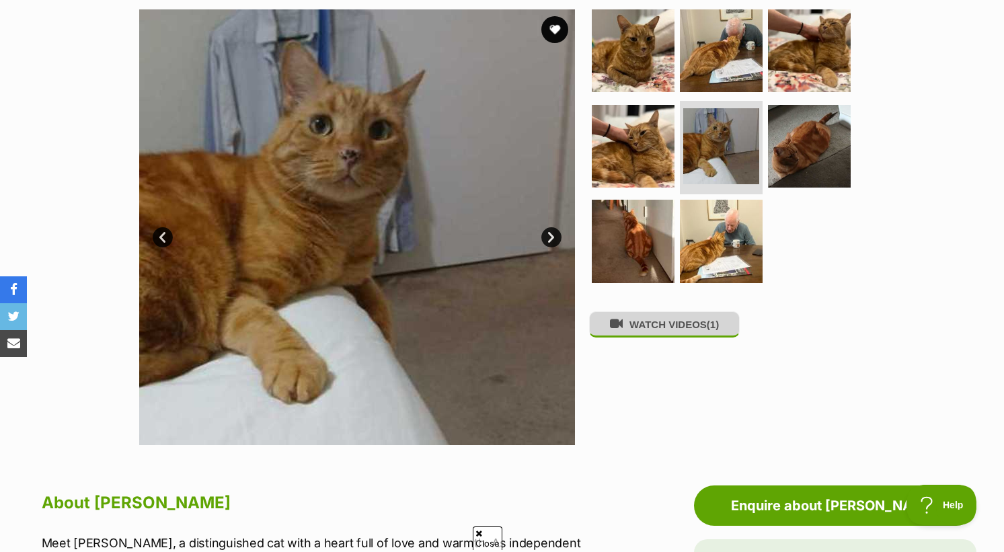
click at [670, 332] on button "WATCH VIDEOS (1)" at bounding box center [664, 324] width 151 height 26
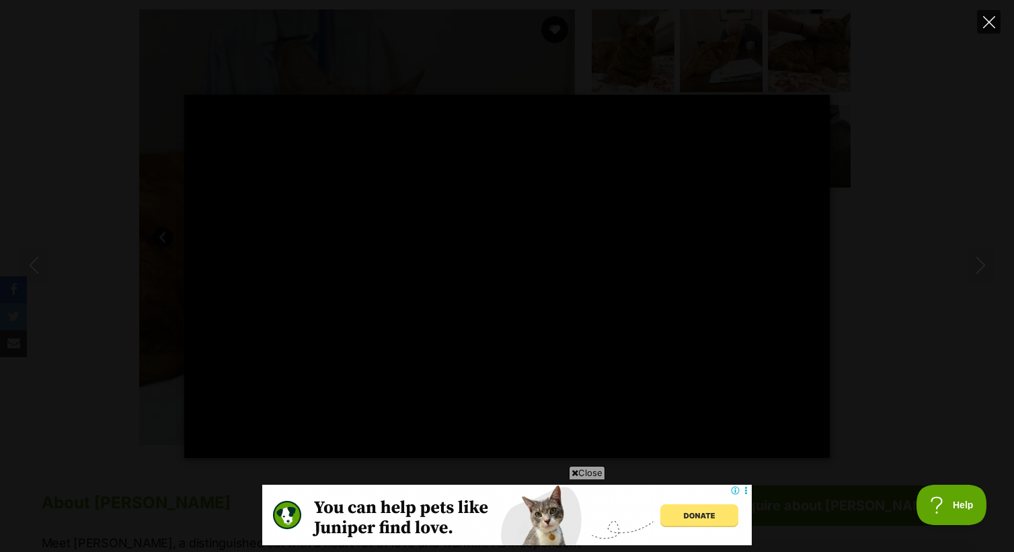
click at [990, 21] on icon "Close" at bounding box center [989, 22] width 12 height 12
type input "10.46"
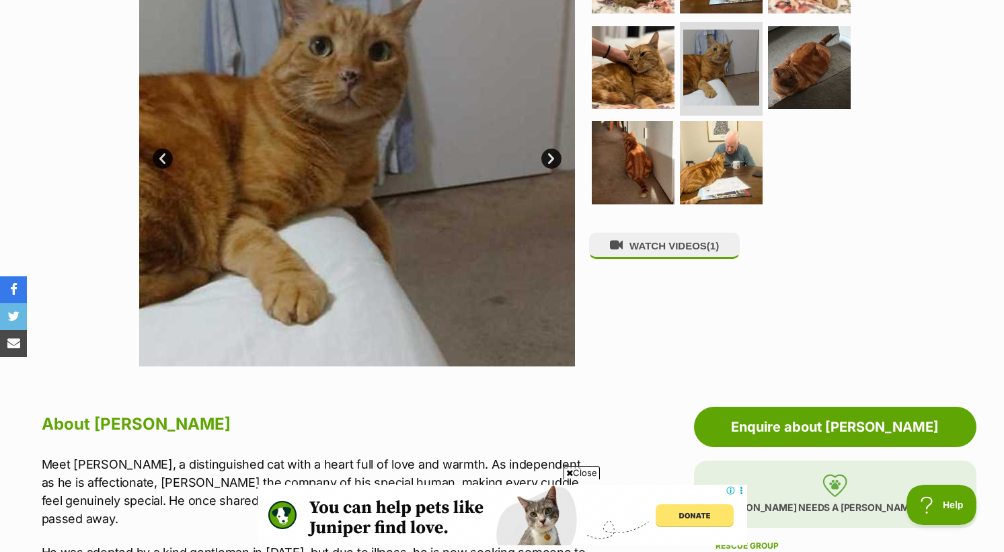
scroll to position [289, 0]
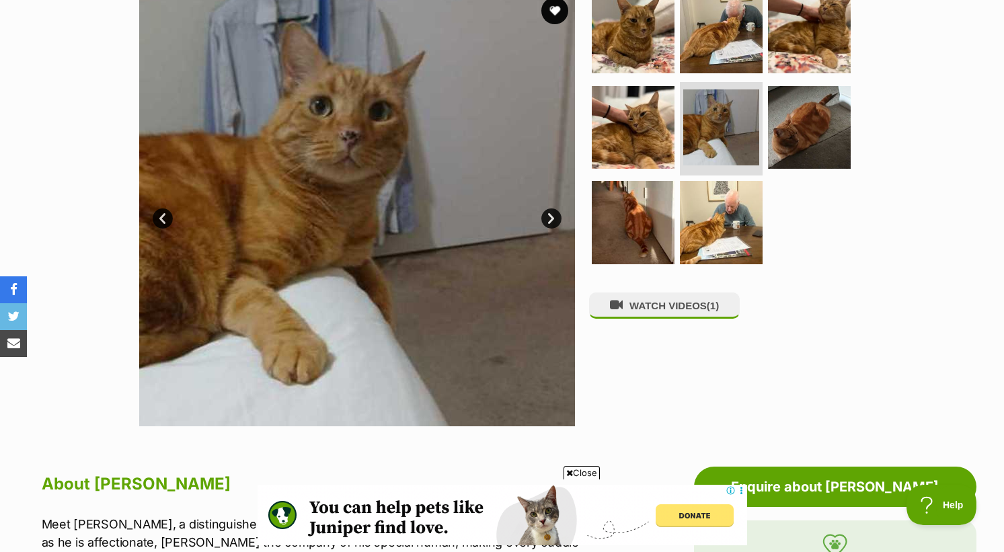
click at [550, 217] on link "Next" at bounding box center [551, 219] width 20 height 20
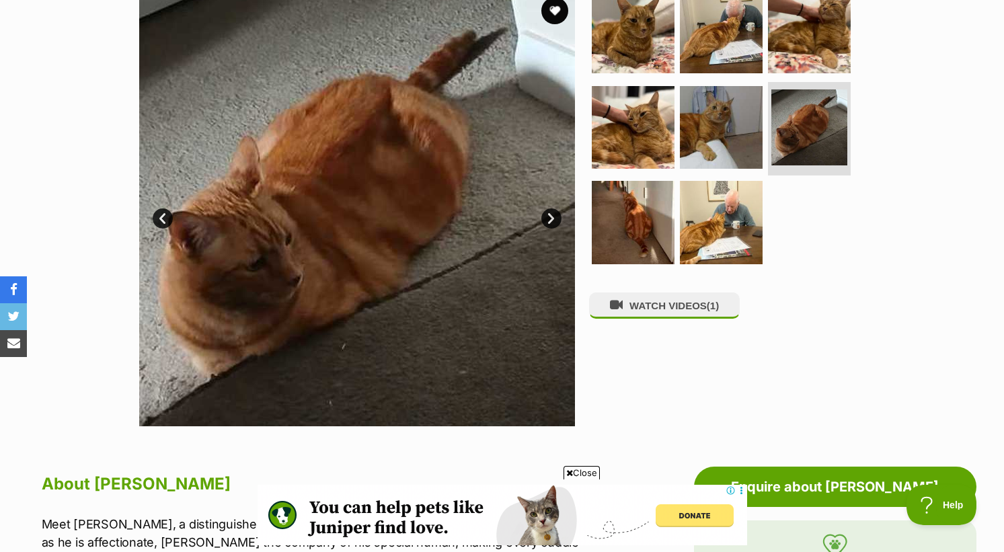
click at [550, 216] on link "Next" at bounding box center [551, 219] width 20 height 20
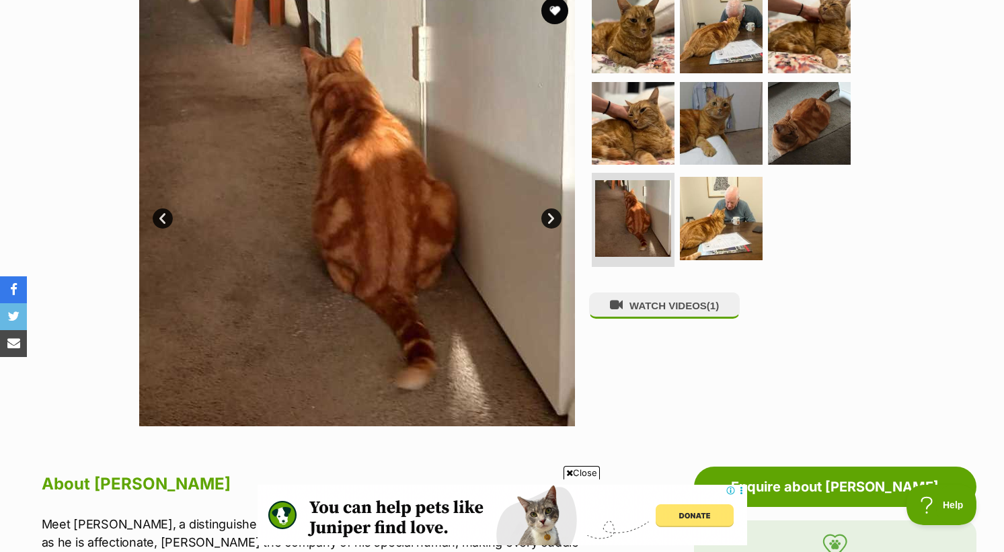
click at [548, 215] on link "Next" at bounding box center [551, 219] width 20 height 20
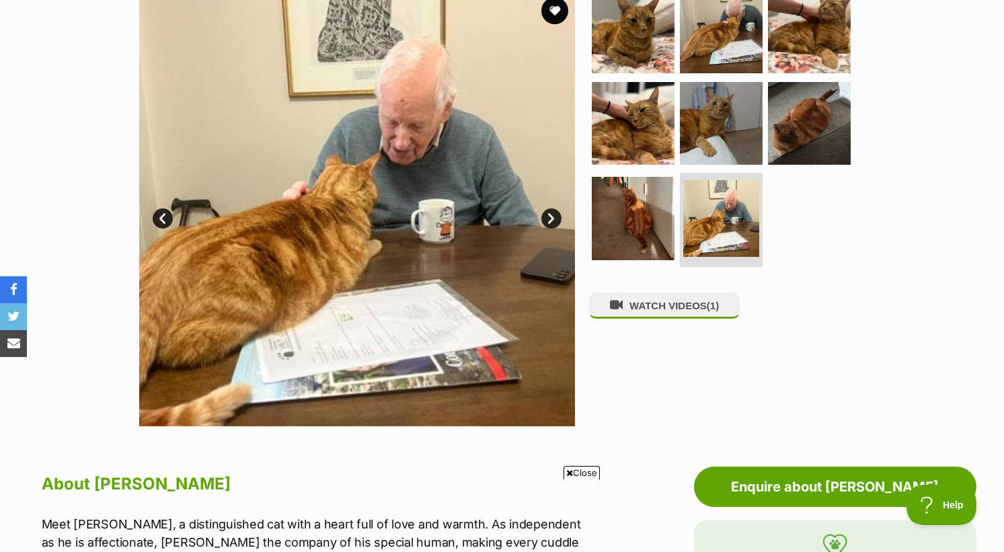
scroll to position [0, 0]
click at [548, 217] on link "Next" at bounding box center [551, 219] width 20 height 20
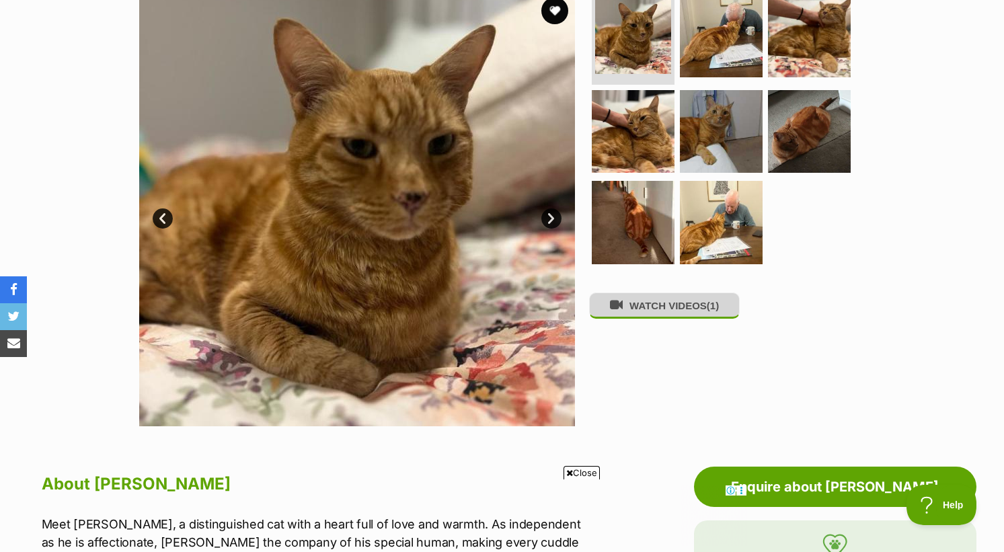
click at [629, 315] on button "WATCH VIDEOS (1)" at bounding box center [664, 306] width 151 height 26
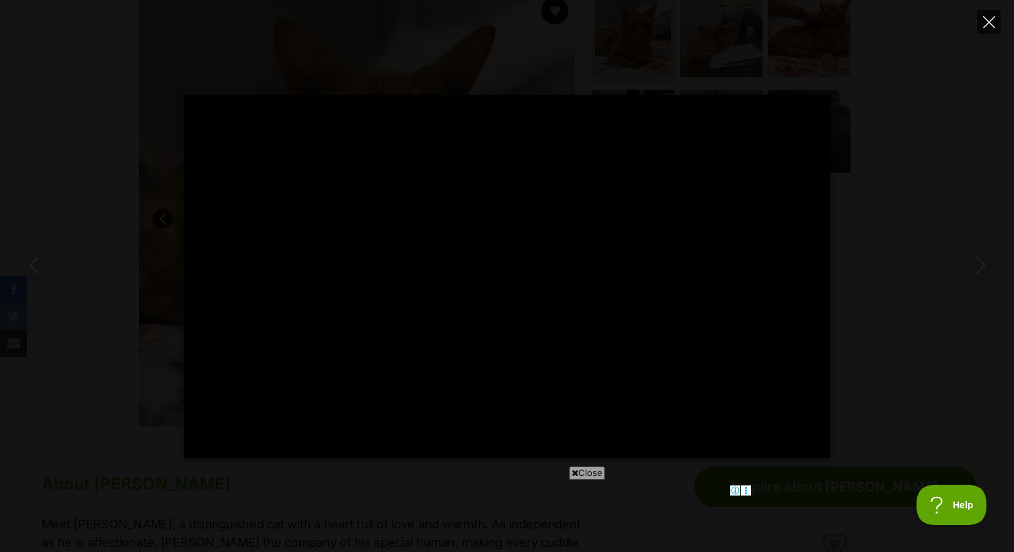
click at [985, 23] on icon "Close" at bounding box center [989, 22] width 12 height 12
type input "17.99"
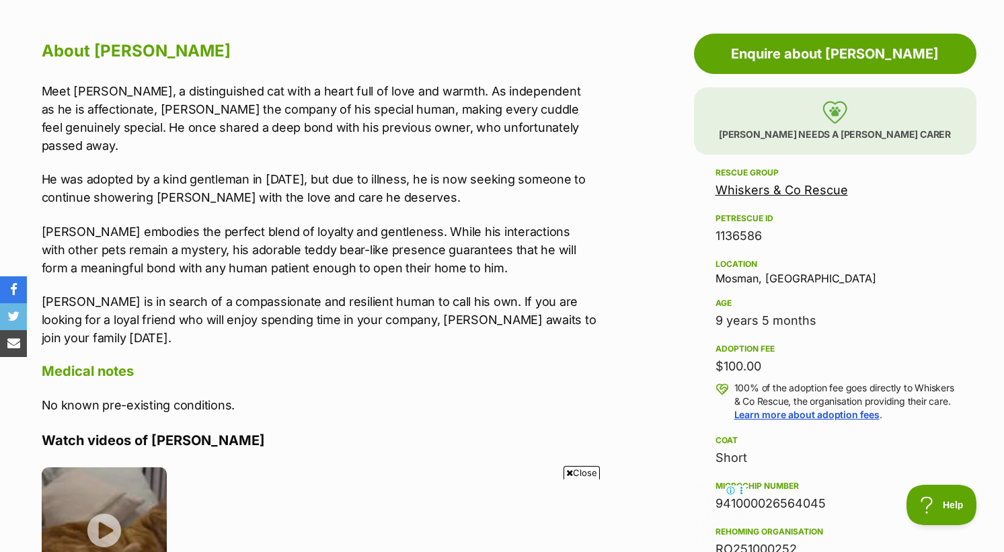
scroll to position [823, 0]
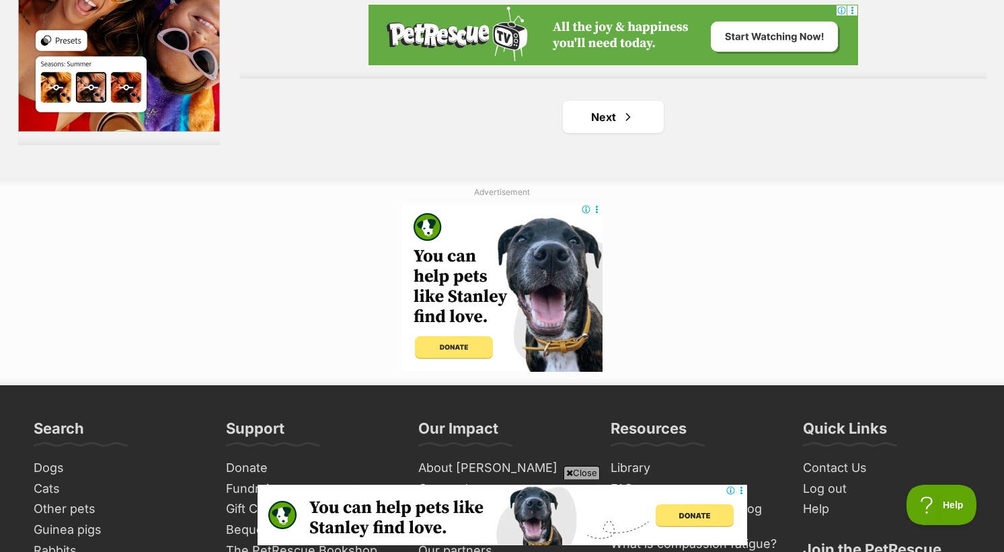
scroll to position [2465, 0]
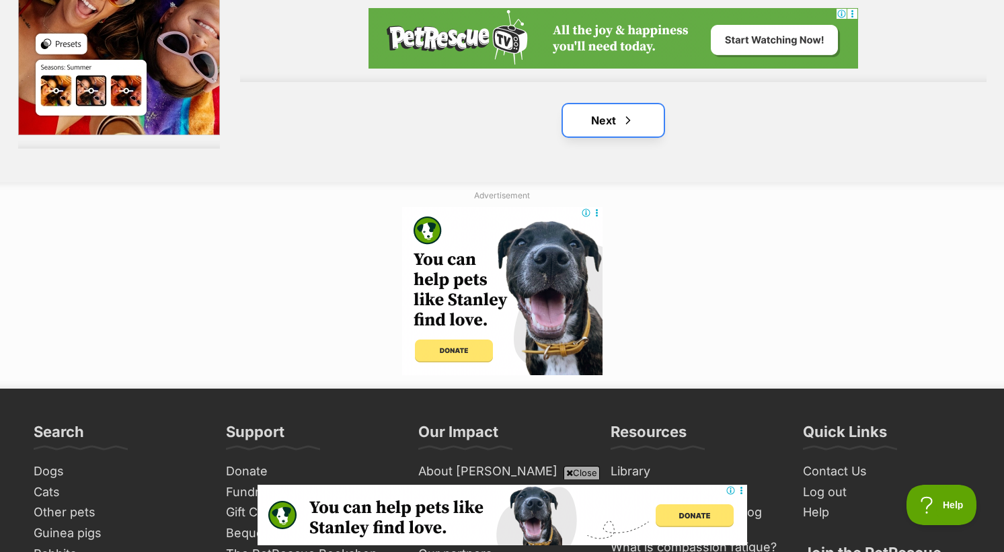
click at [622, 114] on span "Next page" at bounding box center [628, 120] width 13 height 16
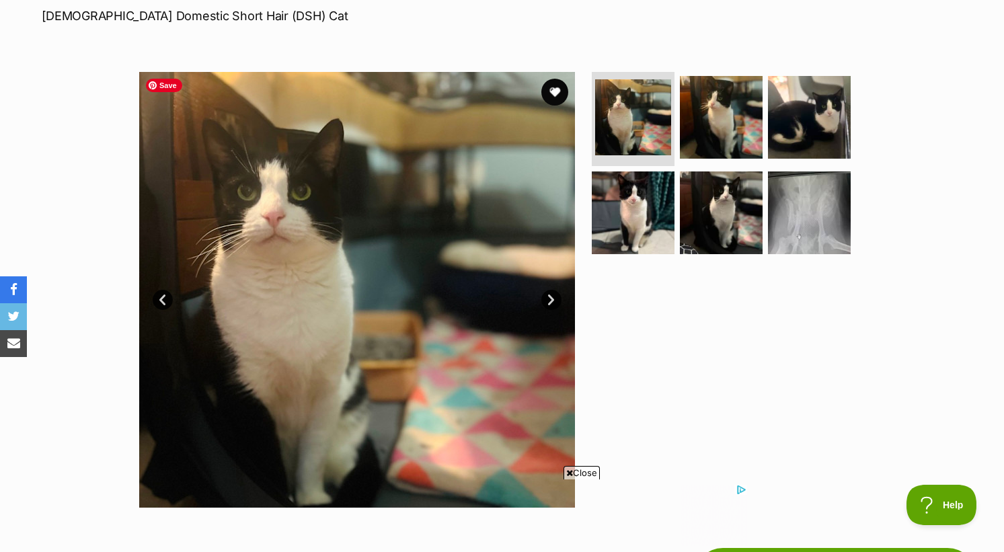
scroll to position [283, 0]
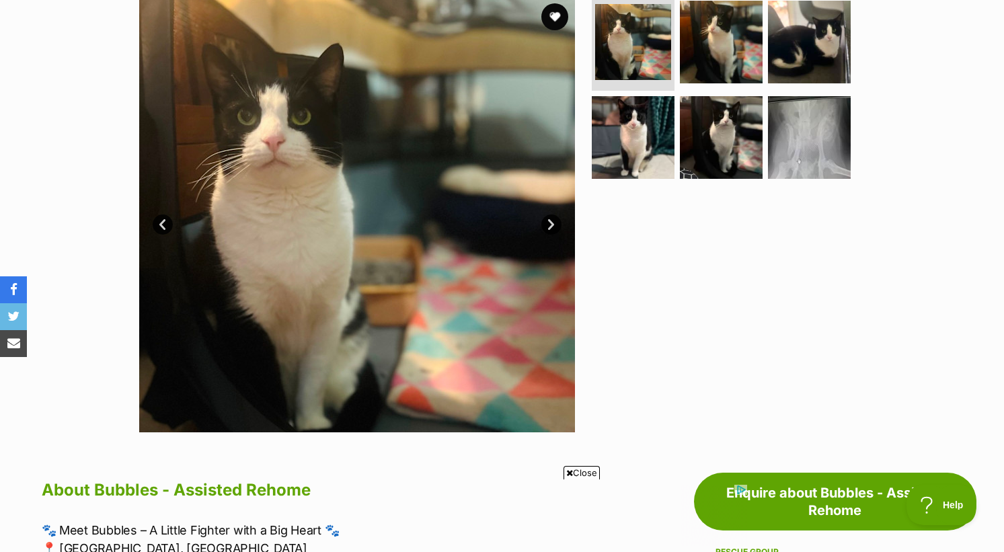
click at [550, 225] on link "Next" at bounding box center [551, 225] width 20 height 20
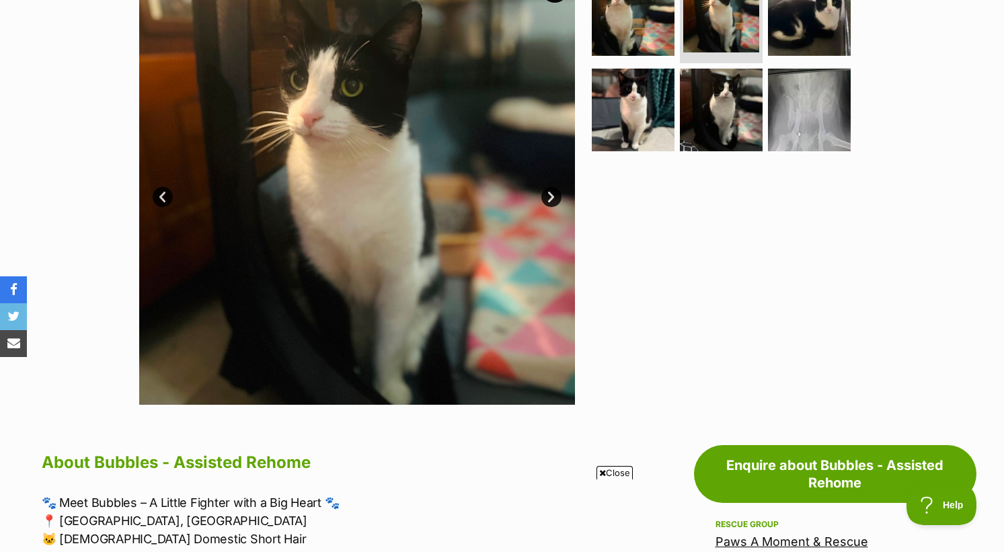
scroll to position [301, 0]
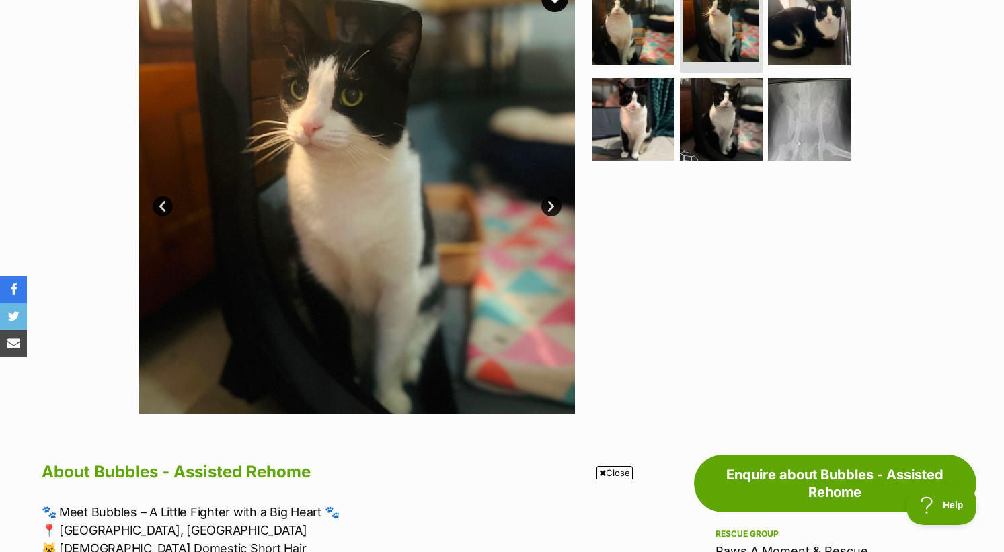
click at [554, 206] on link "Next" at bounding box center [551, 206] width 20 height 20
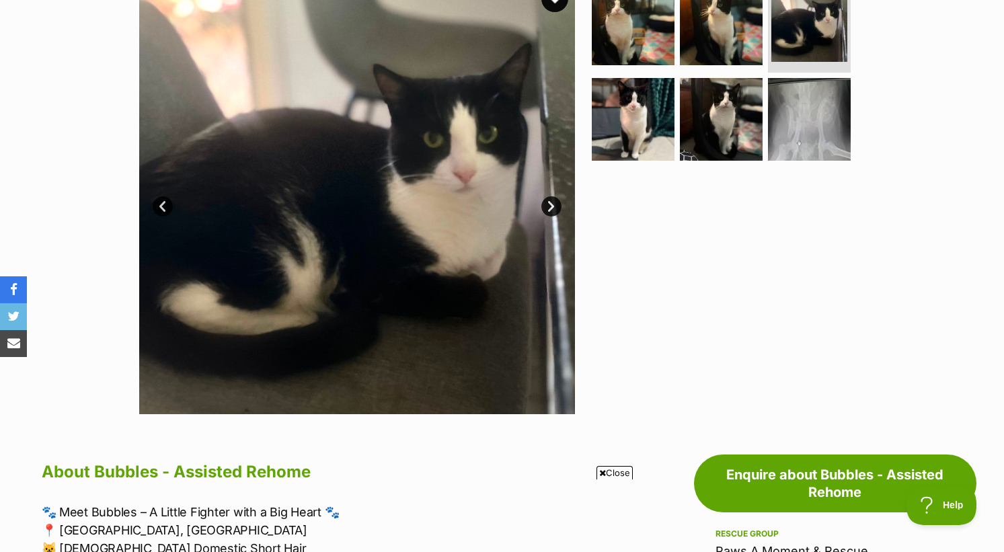
click at [548, 207] on link "Next" at bounding box center [551, 206] width 20 height 20
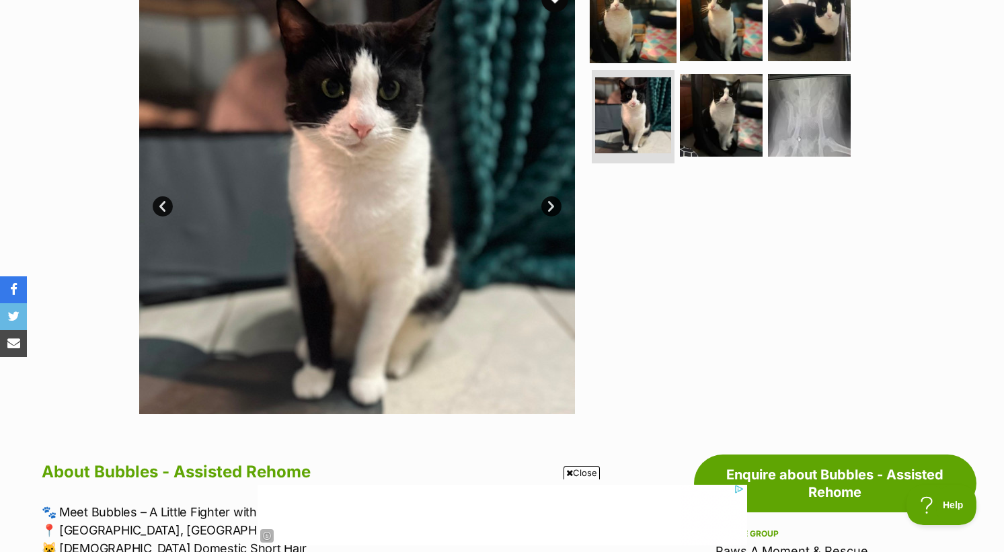
scroll to position [0, 0]
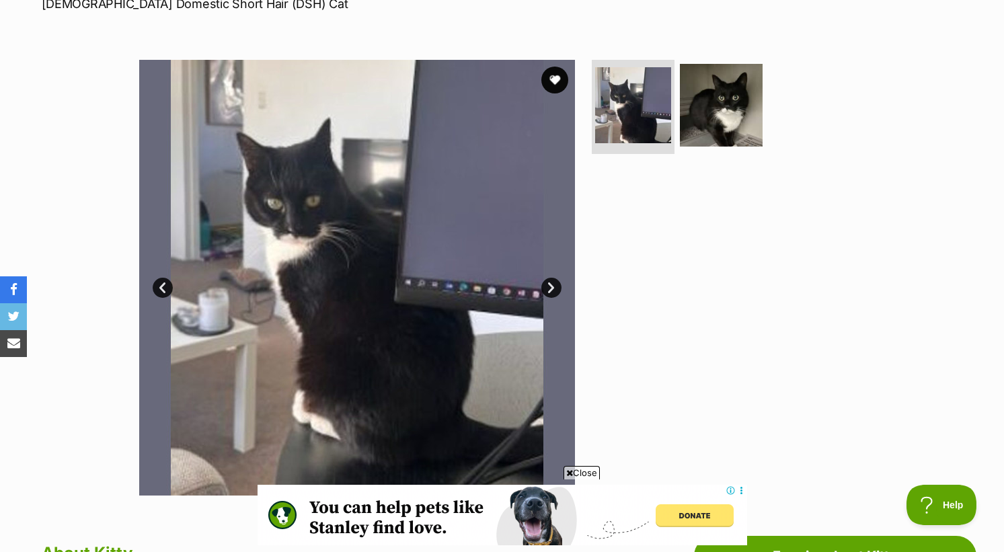
click at [552, 285] on link "Next" at bounding box center [551, 288] width 20 height 20
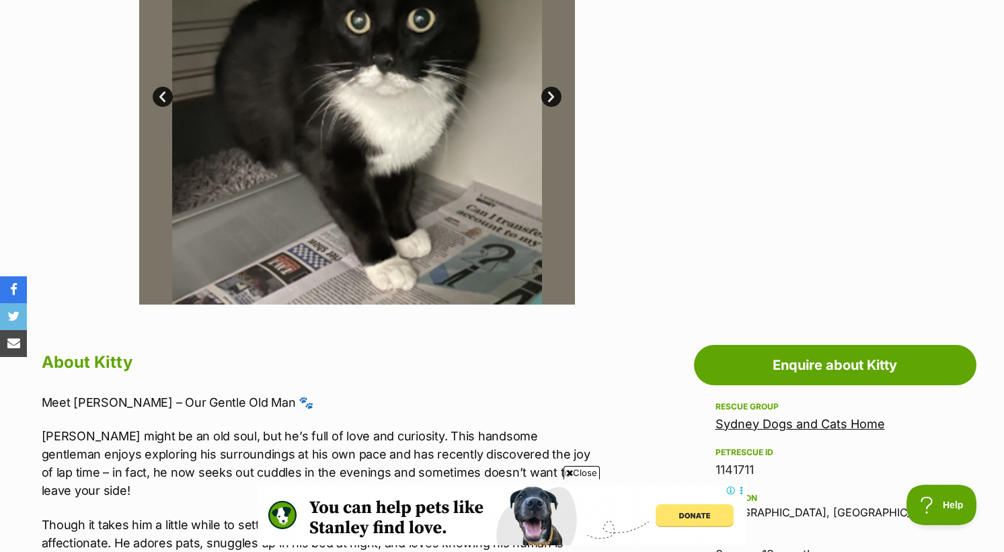
scroll to position [677, 0]
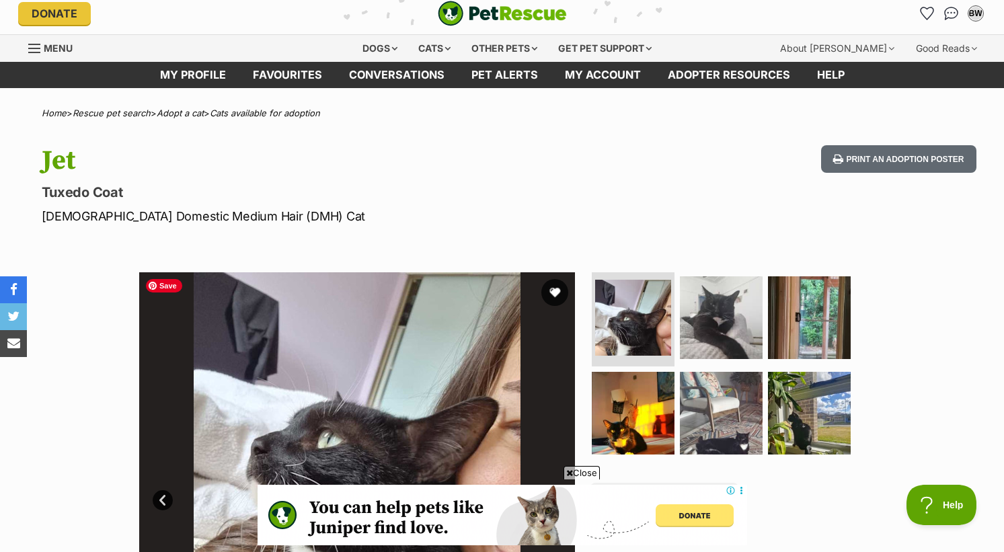
scroll to position [118, 0]
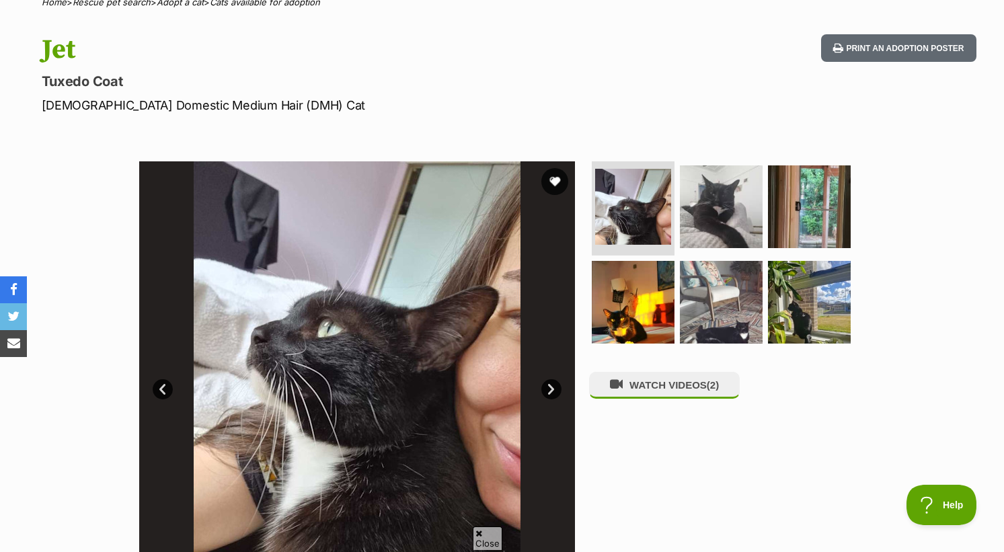
click at [546, 391] on link "Next" at bounding box center [551, 389] width 20 height 20
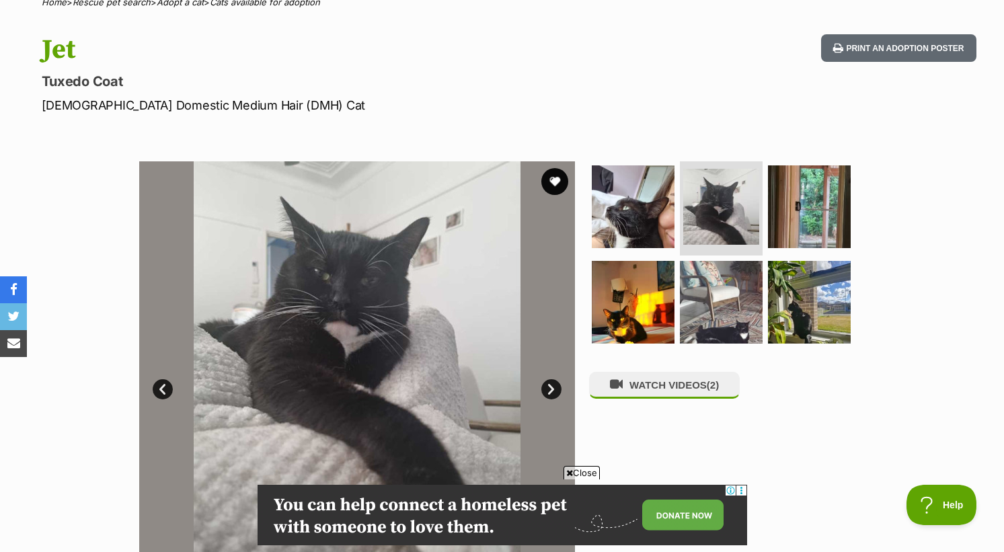
scroll to position [0, 0]
click at [545, 391] on link "Next" at bounding box center [551, 389] width 20 height 20
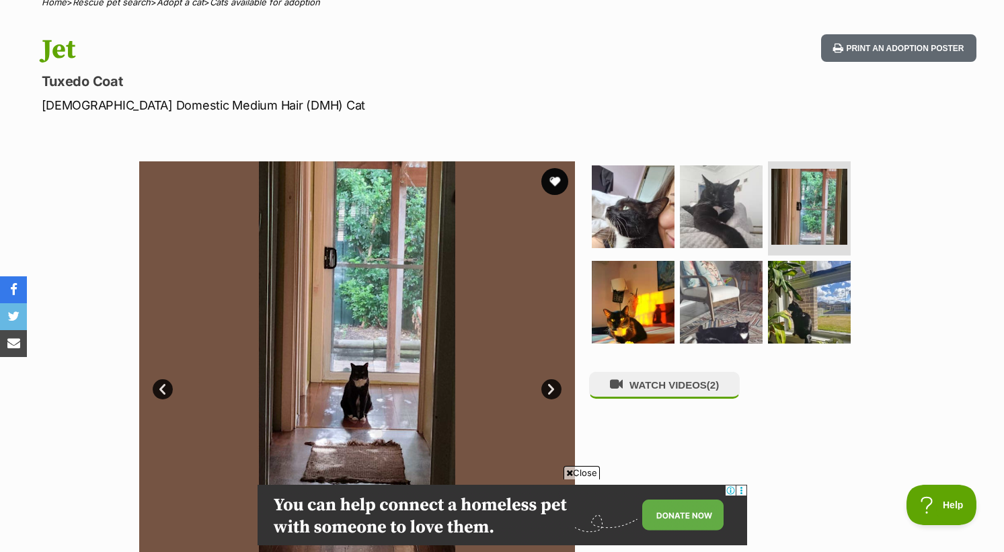
click at [543, 391] on link "Next" at bounding box center [551, 389] width 20 height 20
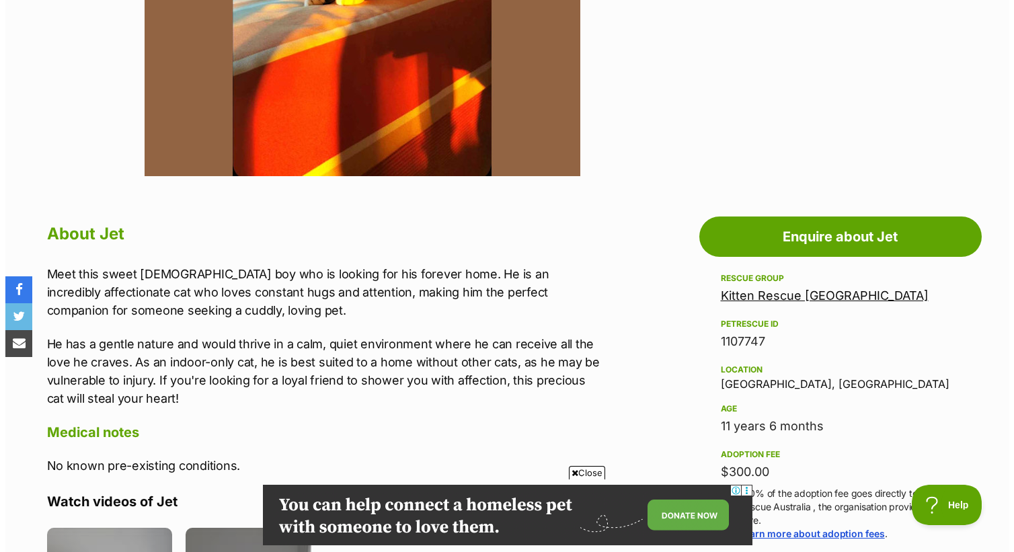
scroll to position [669, 0]
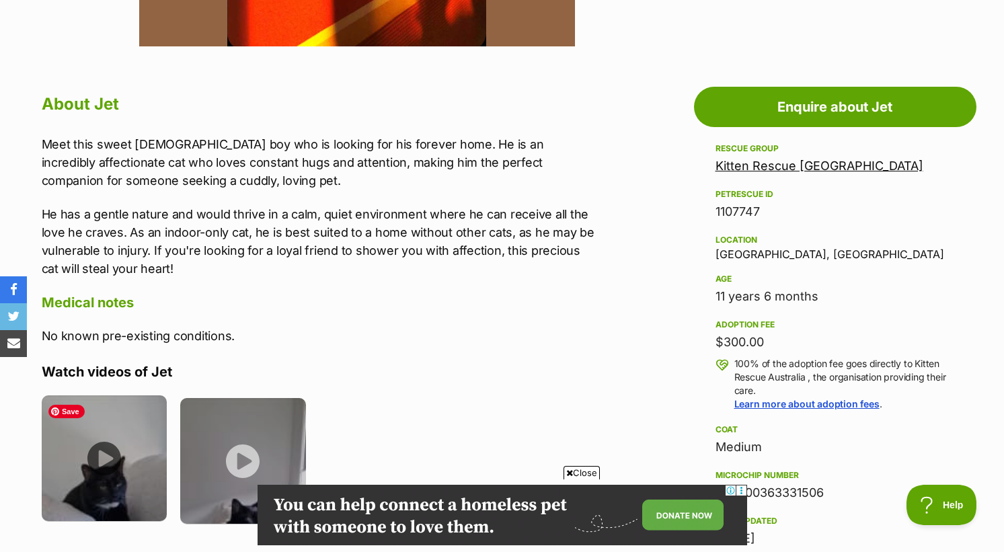
click at [98, 459] on img at bounding box center [105, 459] width 126 height 126
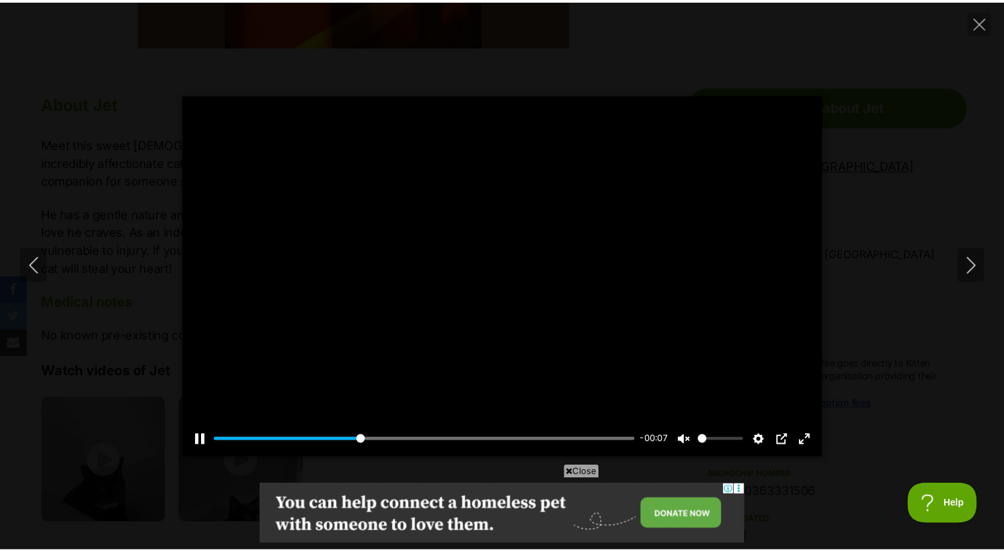
scroll to position [0, 0]
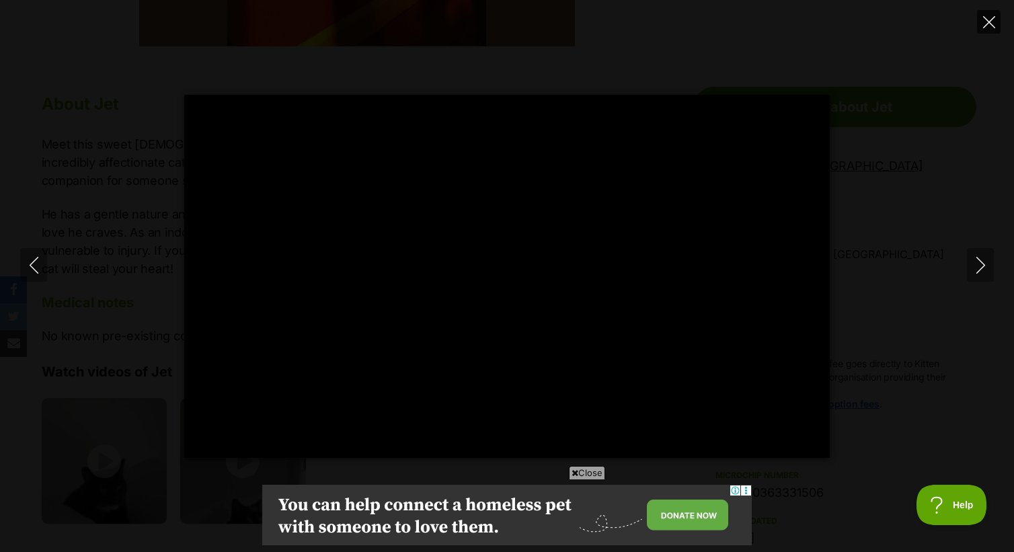
click at [988, 20] on icon "Close" at bounding box center [989, 22] width 12 height 12
type input "60.99"
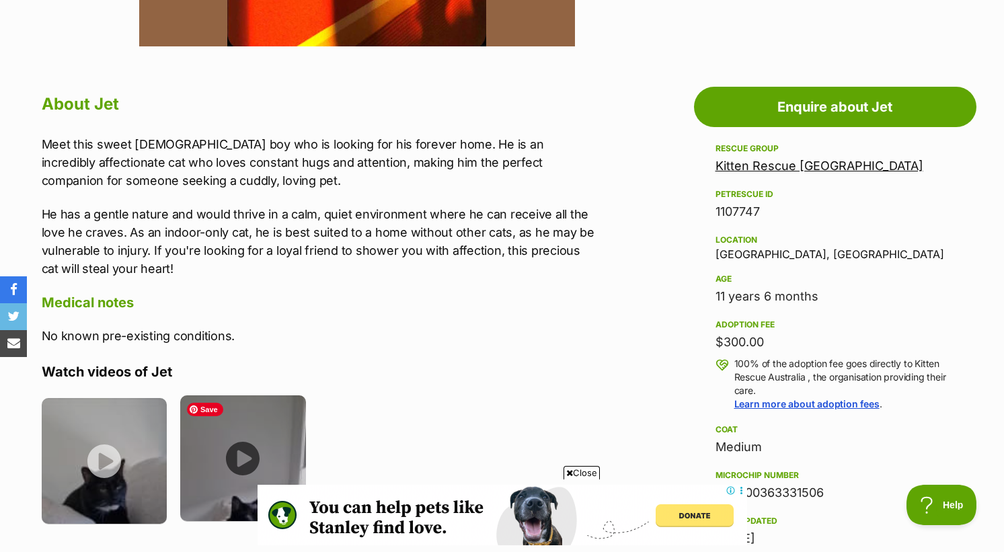
click at [254, 432] on img at bounding box center [243, 459] width 126 height 126
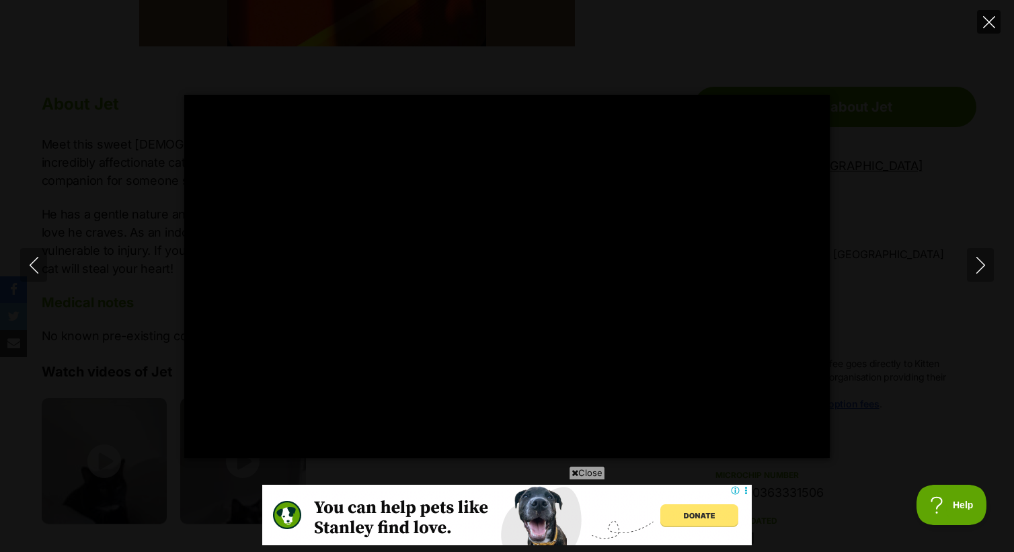
click at [991, 20] on icon "Close" at bounding box center [989, 22] width 12 height 12
type input "30.73"
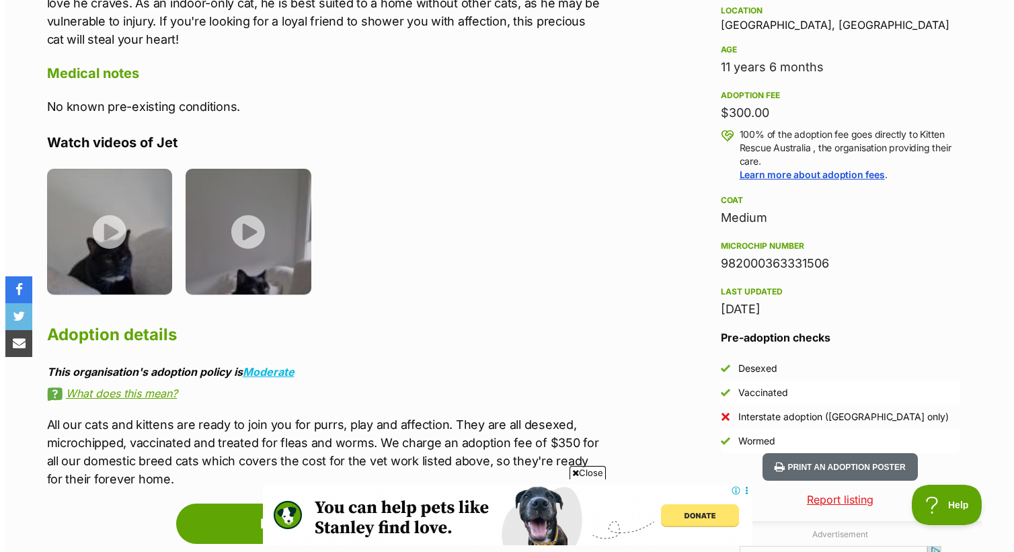
scroll to position [905, 0]
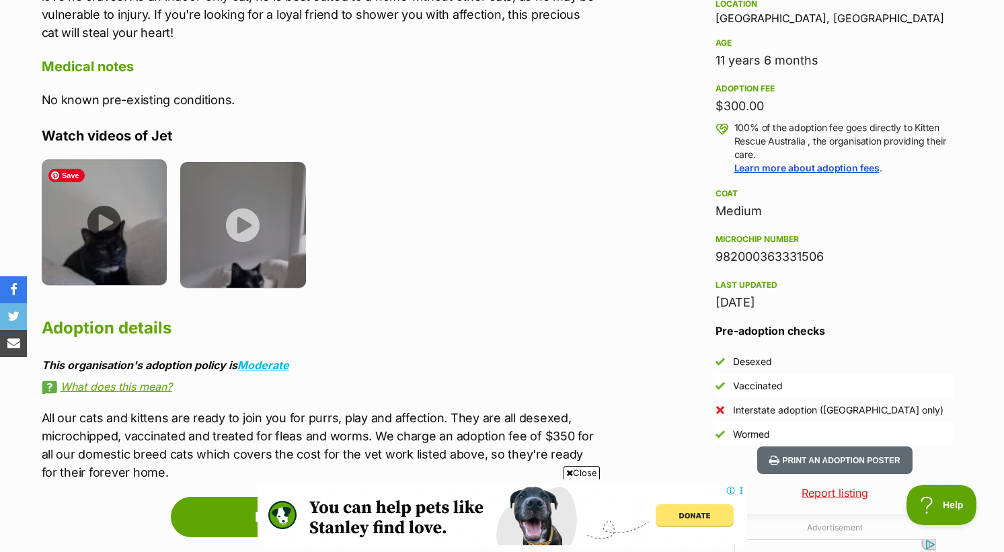
click at [98, 223] on img at bounding box center [105, 222] width 126 height 126
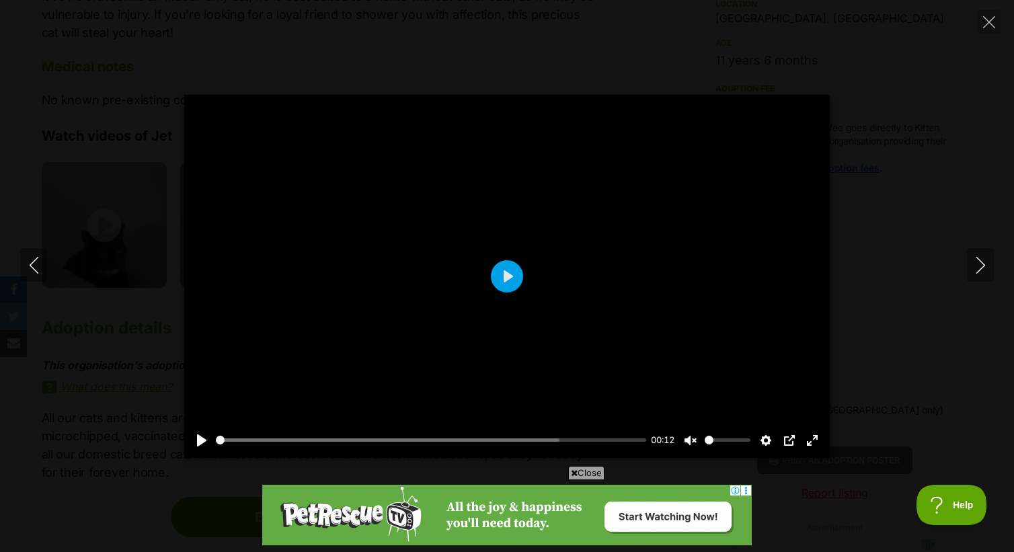
scroll to position [0, 0]
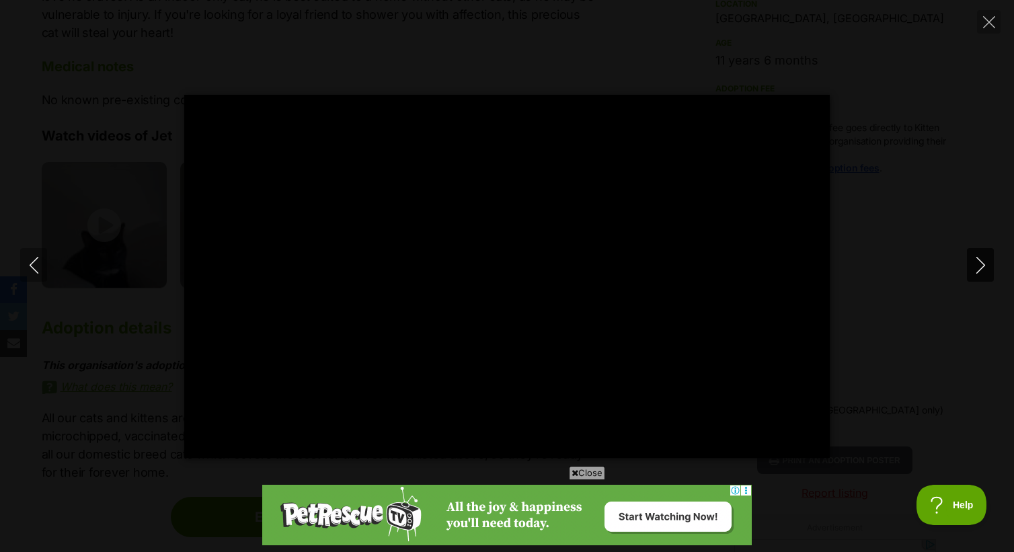
click at [978, 263] on icon "Next" at bounding box center [981, 265] width 17 height 17
type input "64.89"
click at [990, 18] on icon "Close" at bounding box center [989, 22] width 12 height 12
type input "55.4"
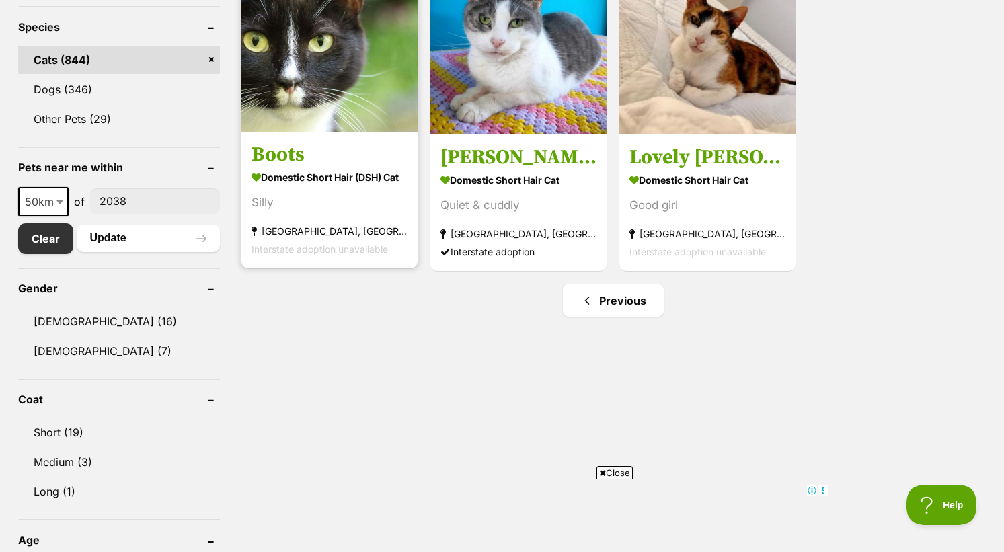
scroll to position [596, 0]
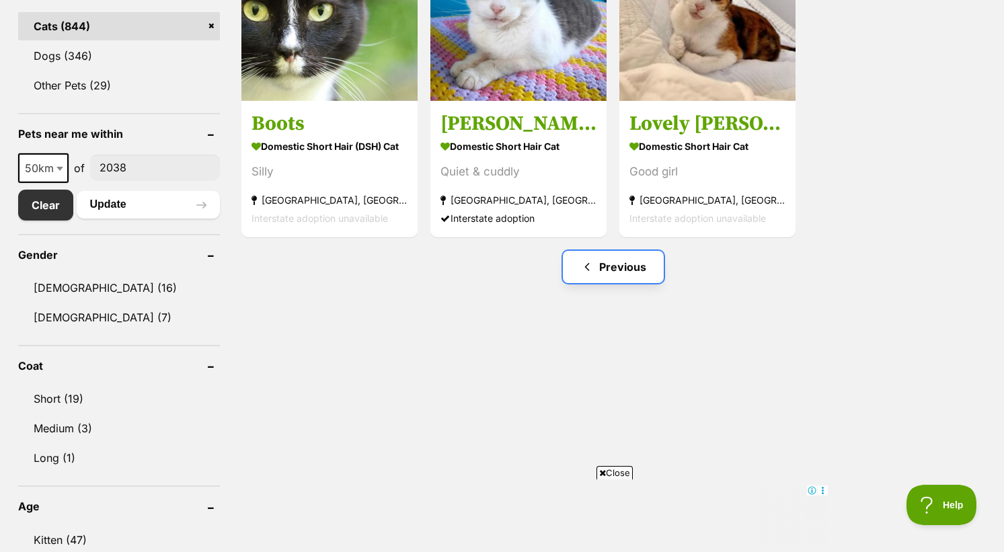
click at [593, 267] on span "Previous page" at bounding box center [586, 267] width 13 height 16
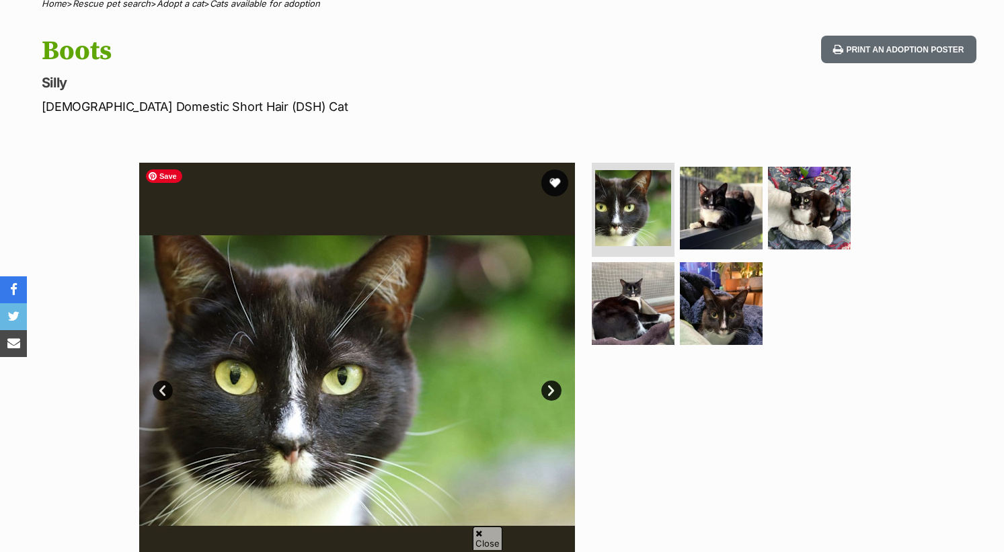
click at [555, 393] on link "Next" at bounding box center [551, 391] width 20 height 20
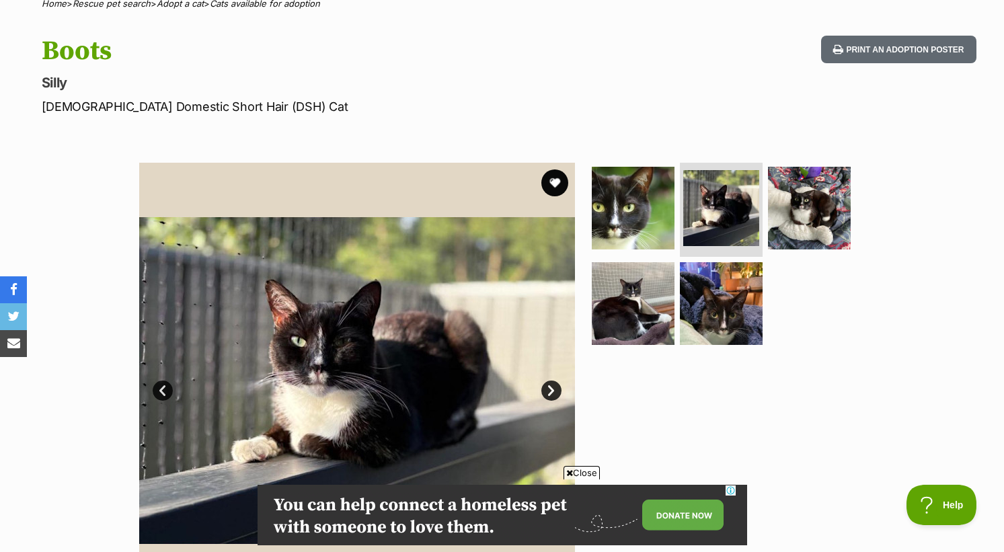
click at [552, 391] on link "Next" at bounding box center [551, 391] width 20 height 20
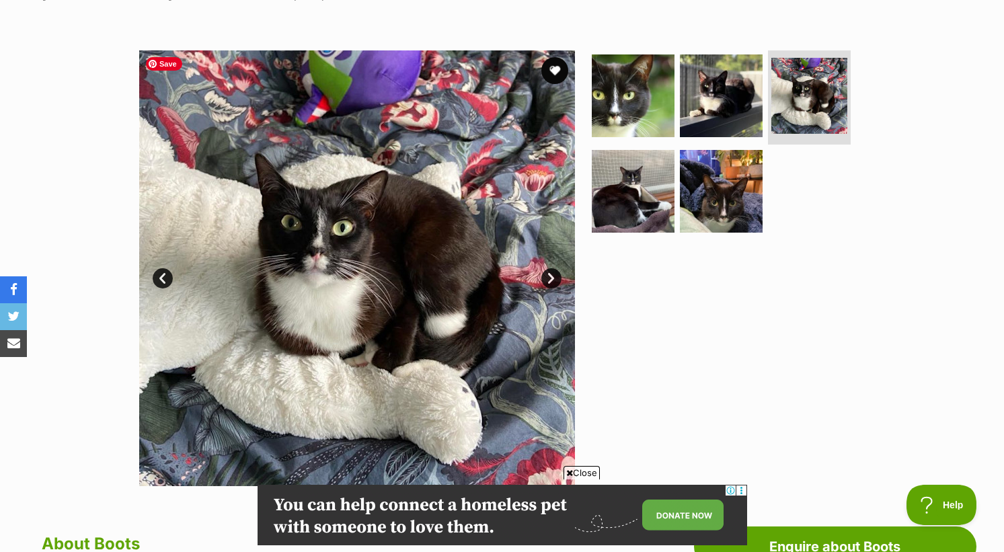
scroll to position [366, 0]
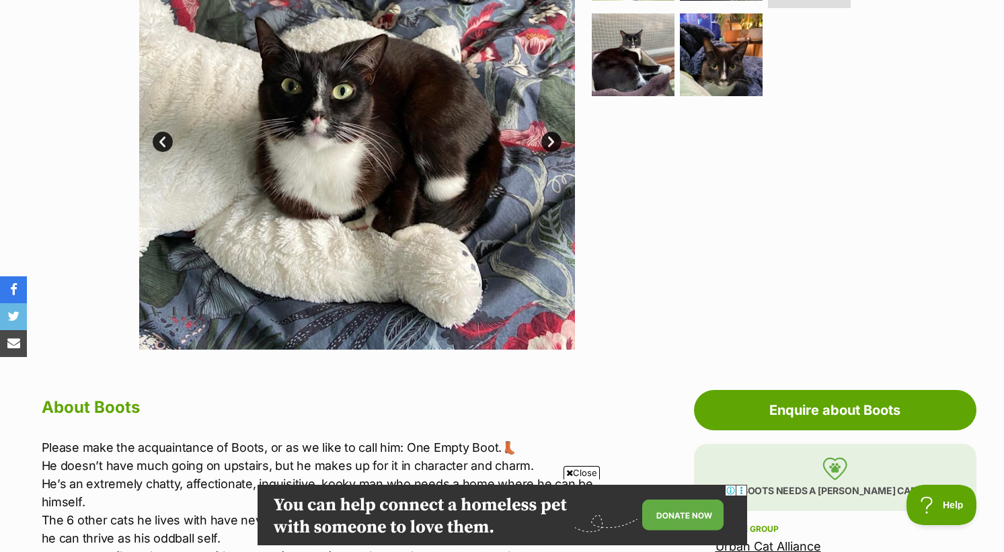
click at [547, 144] on link "Next" at bounding box center [551, 142] width 20 height 20
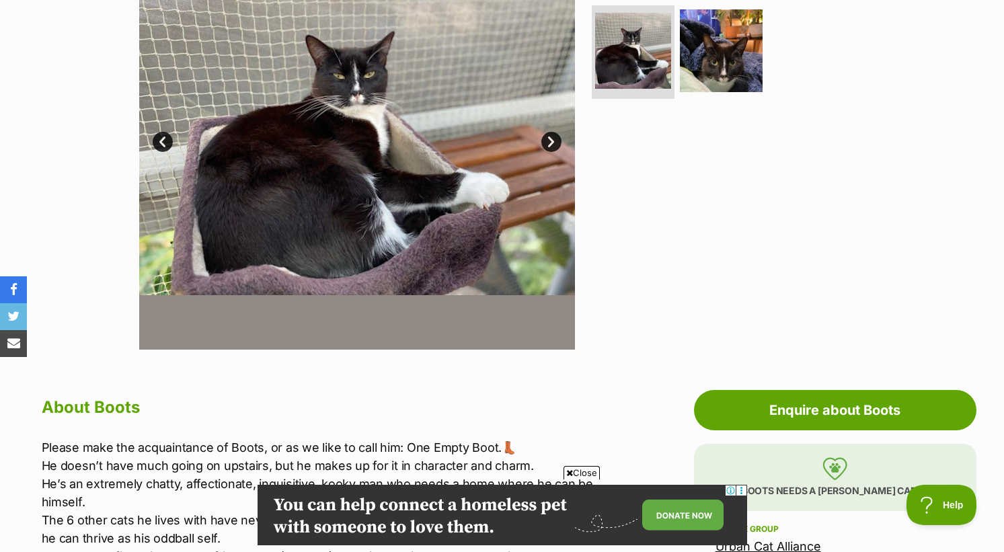
click at [551, 142] on link "Next" at bounding box center [551, 142] width 20 height 20
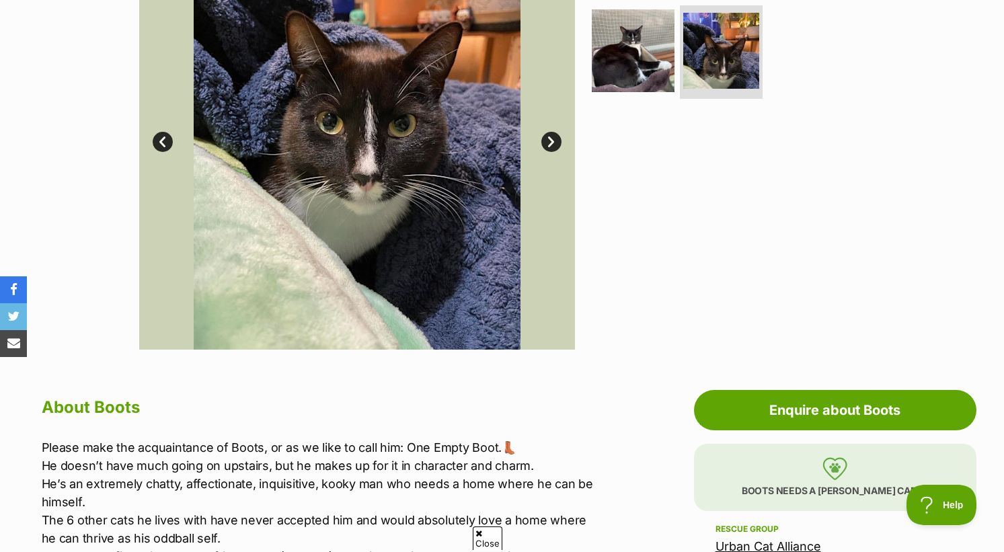
click at [550, 142] on link "Next" at bounding box center [551, 142] width 20 height 20
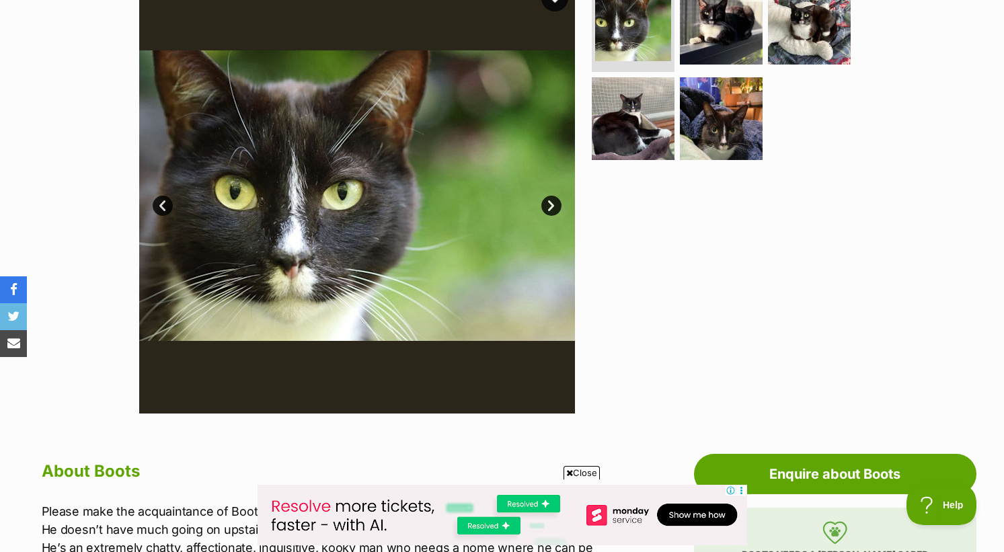
scroll to position [302, 0]
click at [553, 208] on link "Next" at bounding box center [551, 206] width 20 height 20
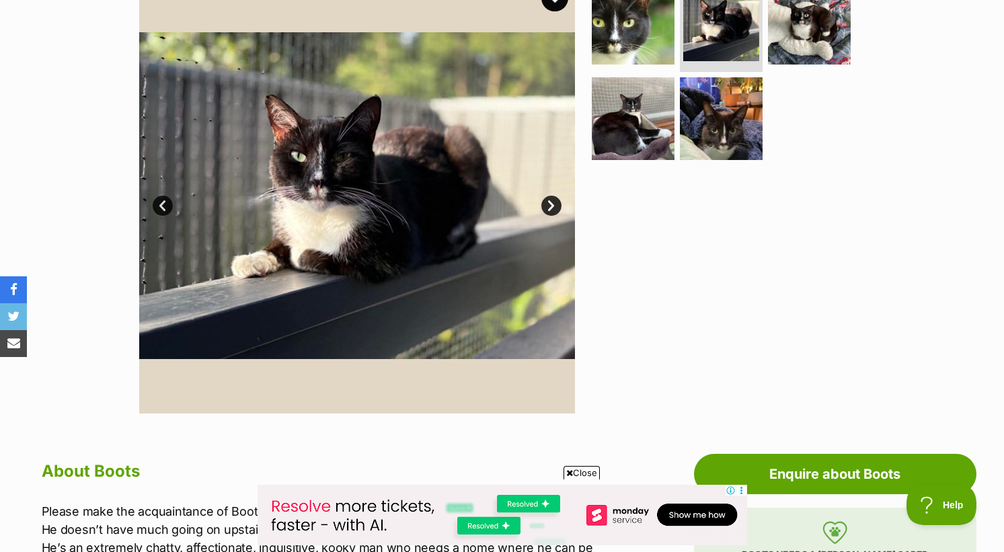
click at [553, 207] on link "Next" at bounding box center [551, 206] width 20 height 20
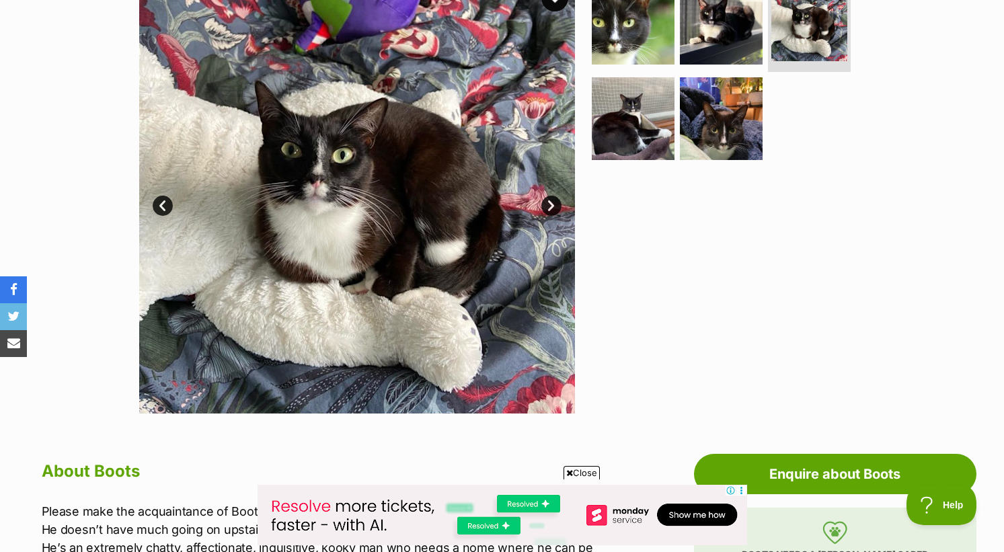
click at [549, 210] on link "Next" at bounding box center [551, 206] width 20 height 20
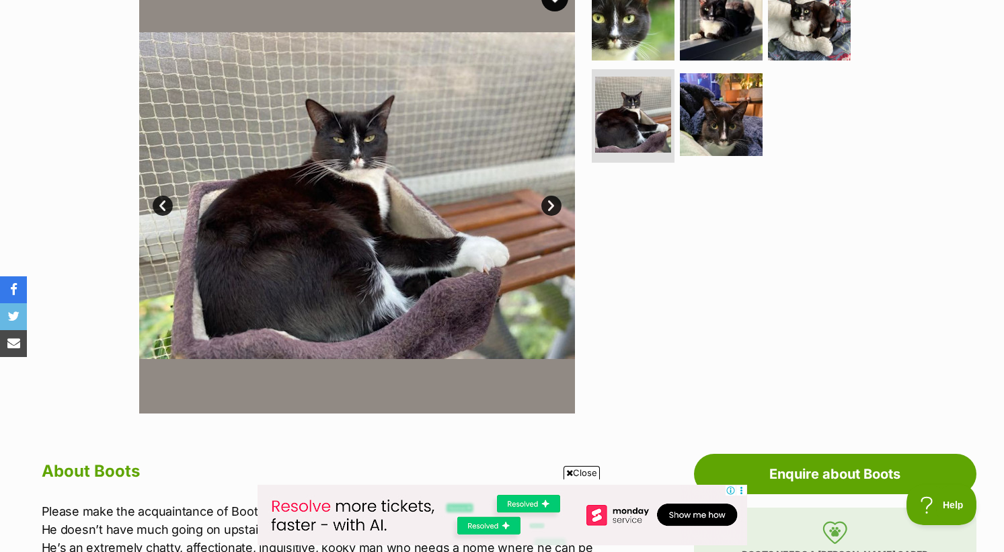
click at [551, 209] on link "Next" at bounding box center [551, 206] width 20 height 20
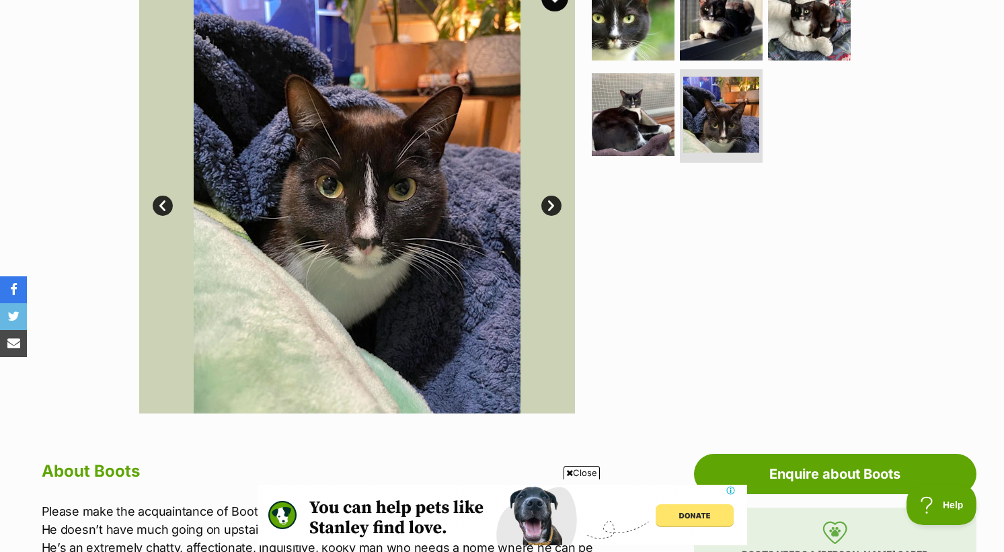
scroll to position [0, 0]
click at [162, 204] on link "Prev" at bounding box center [163, 206] width 20 height 20
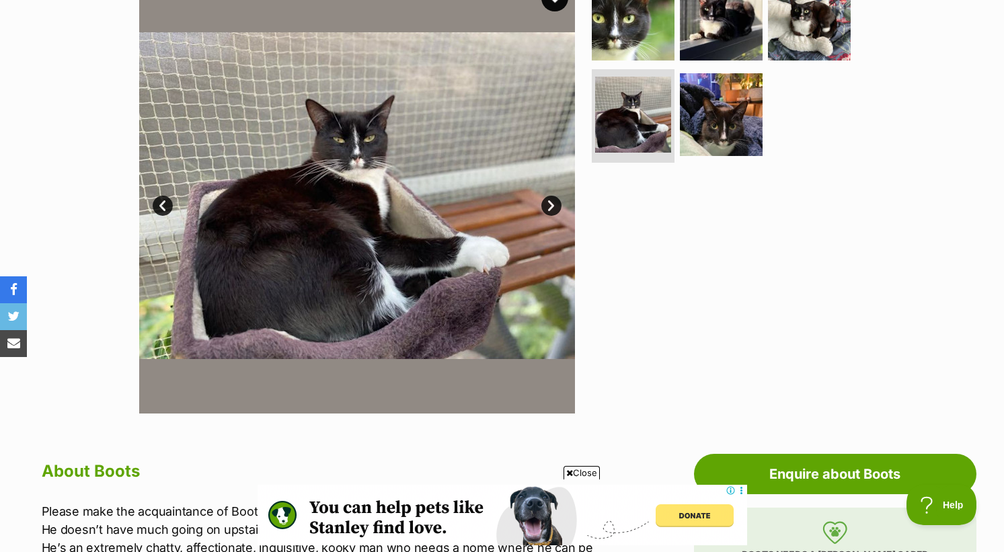
click at [158, 209] on link "Prev" at bounding box center [163, 206] width 20 height 20
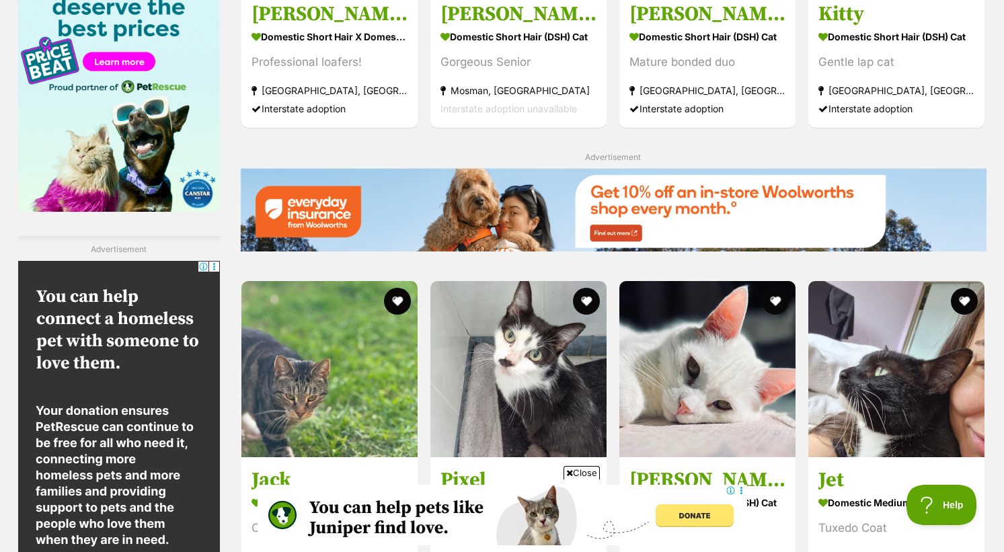
scroll to position [967, 0]
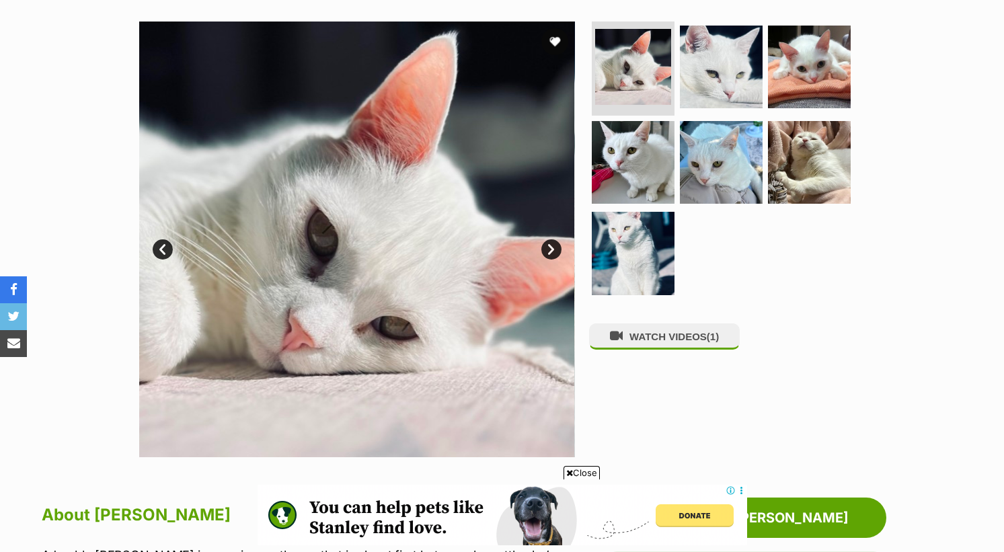
click at [558, 247] on link "Next" at bounding box center [551, 249] width 20 height 20
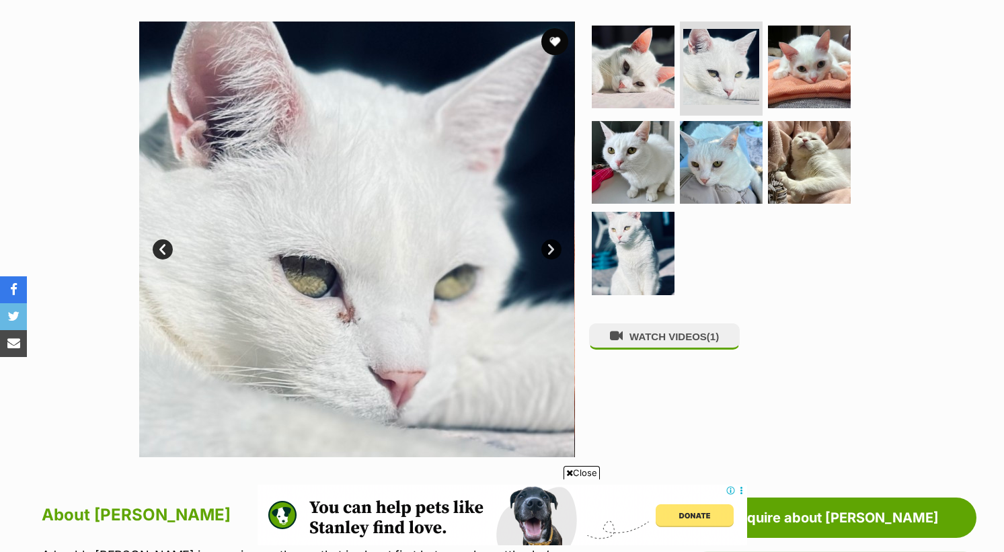
click at [558, 247] on link "Next" at bounding box center [551, 249] width 20 height 20
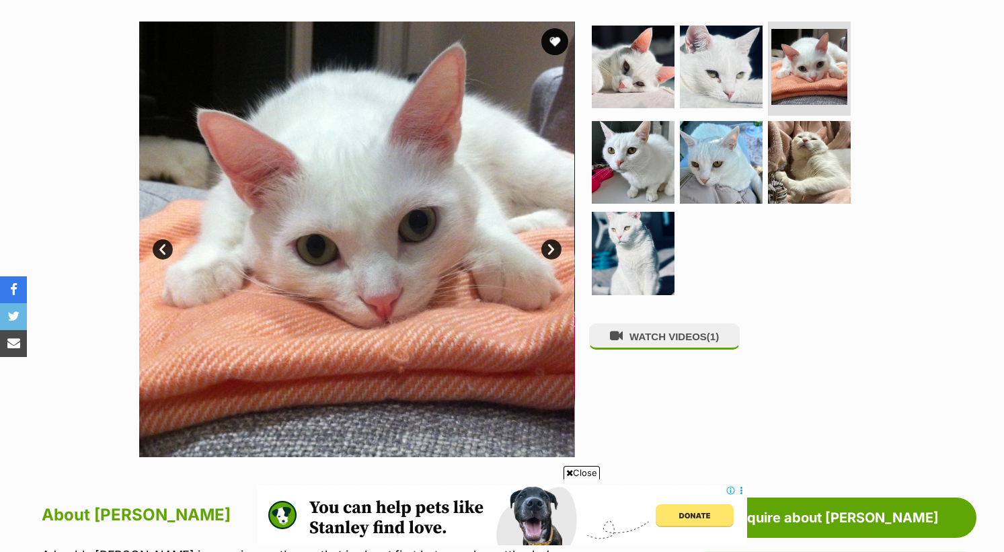
click at [556, 247] on link "Next" at bounding box center [551, 249] width 20 height 20
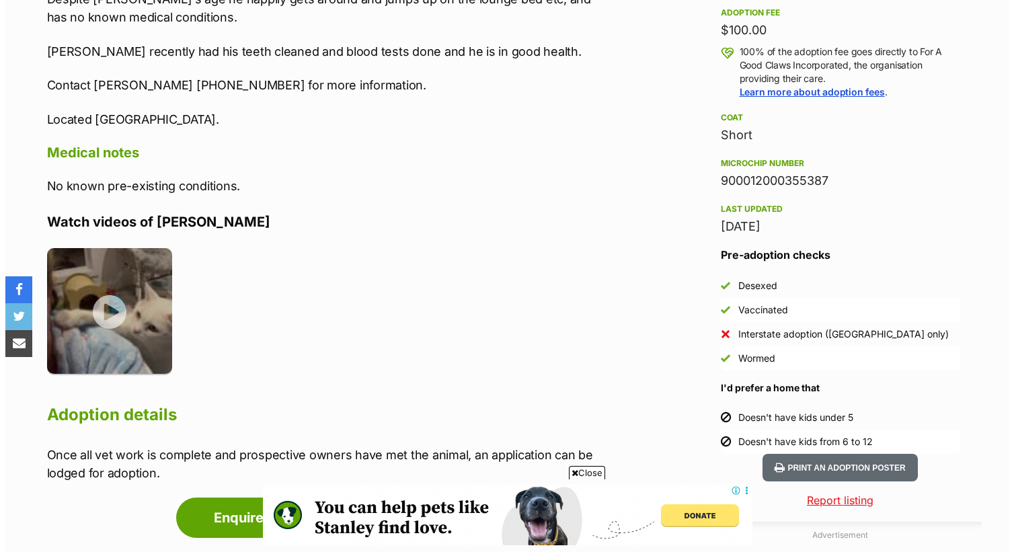
scroll to position [1131, 0]
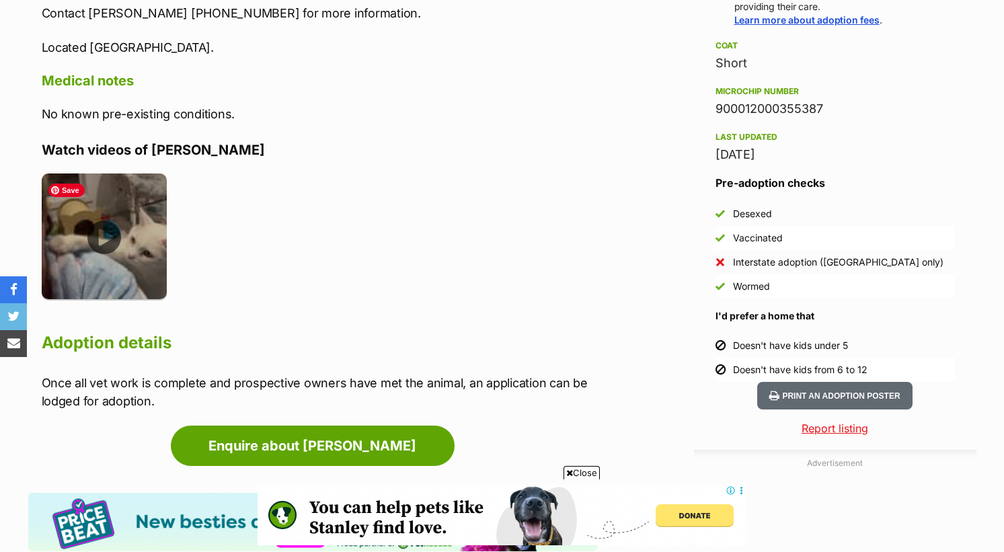
click at [108, 229] on img at bounding box center [105, 237] width 126 height 126
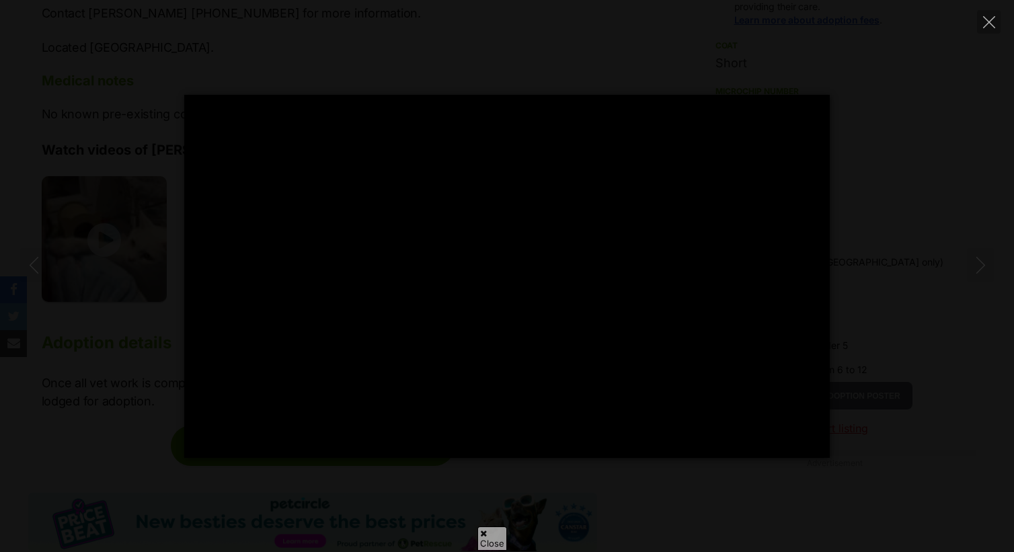
scroll to position [0, 0]
type input "100"
